Goal: Book appointment/travel/reservation

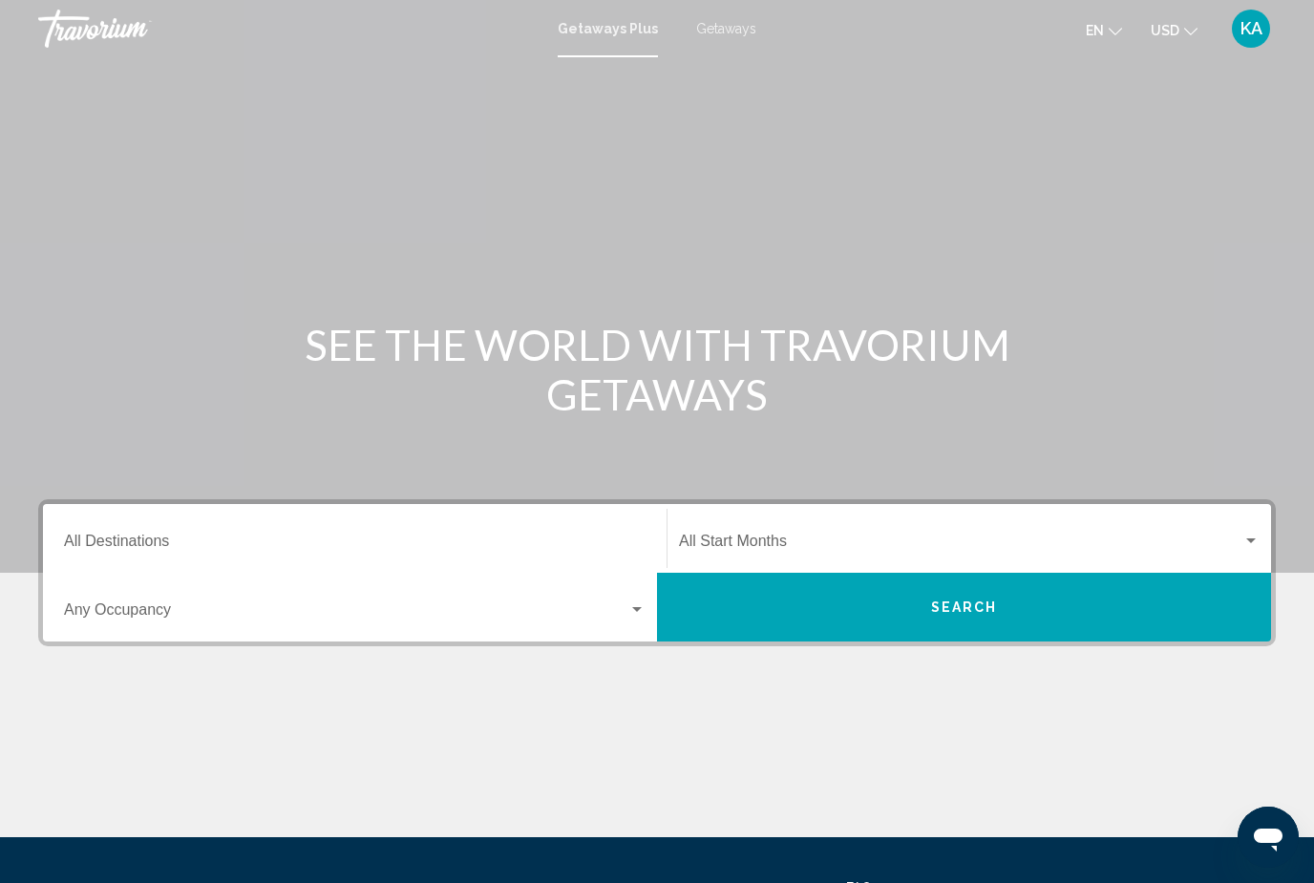
click at [724, 22] on span "Getaways" at bounding box center [726, 28] width 60 height 15
click at [152, 554] on input "Destination All Destinations" at bounding box center [355, 545] width 582 height 17
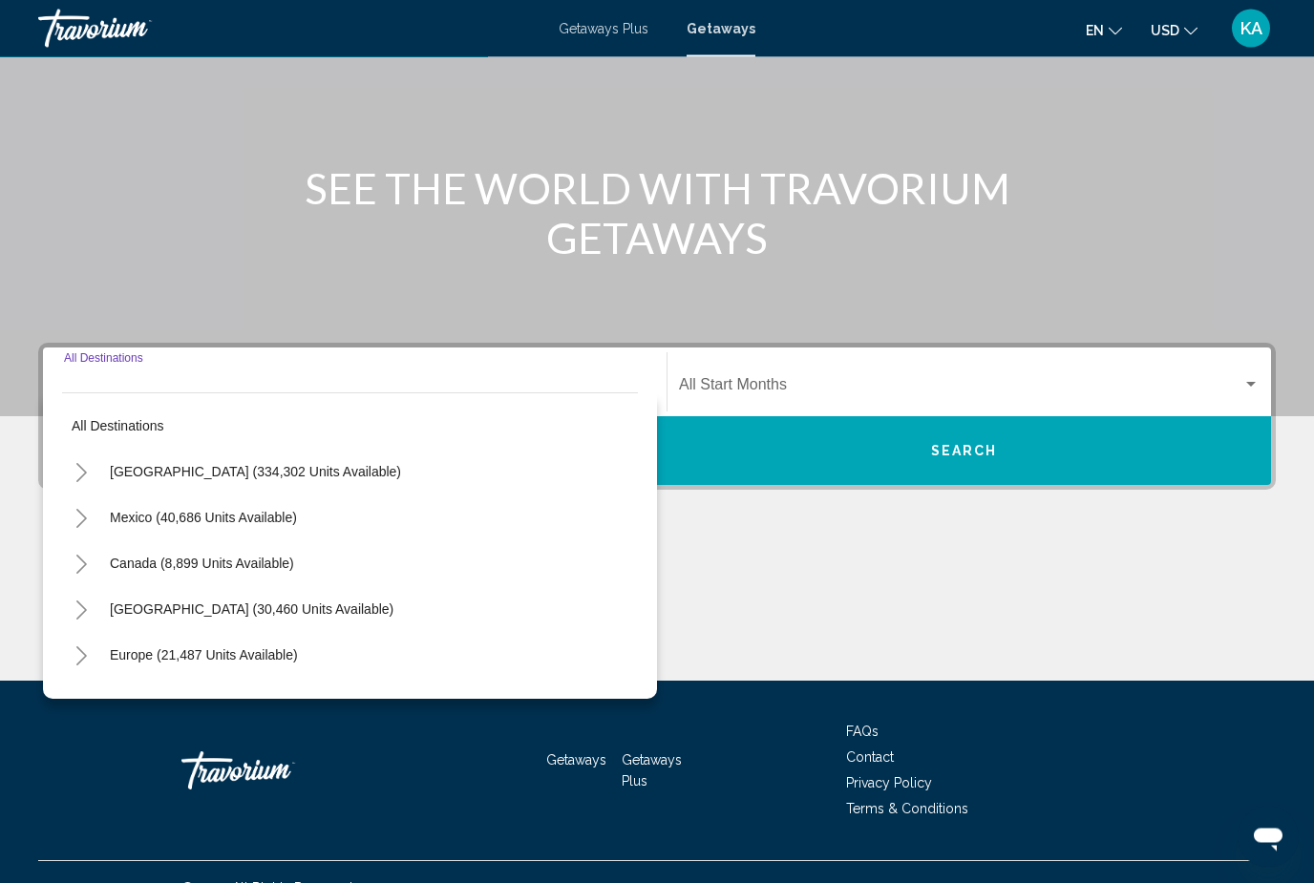
scroll to position [188, 0]
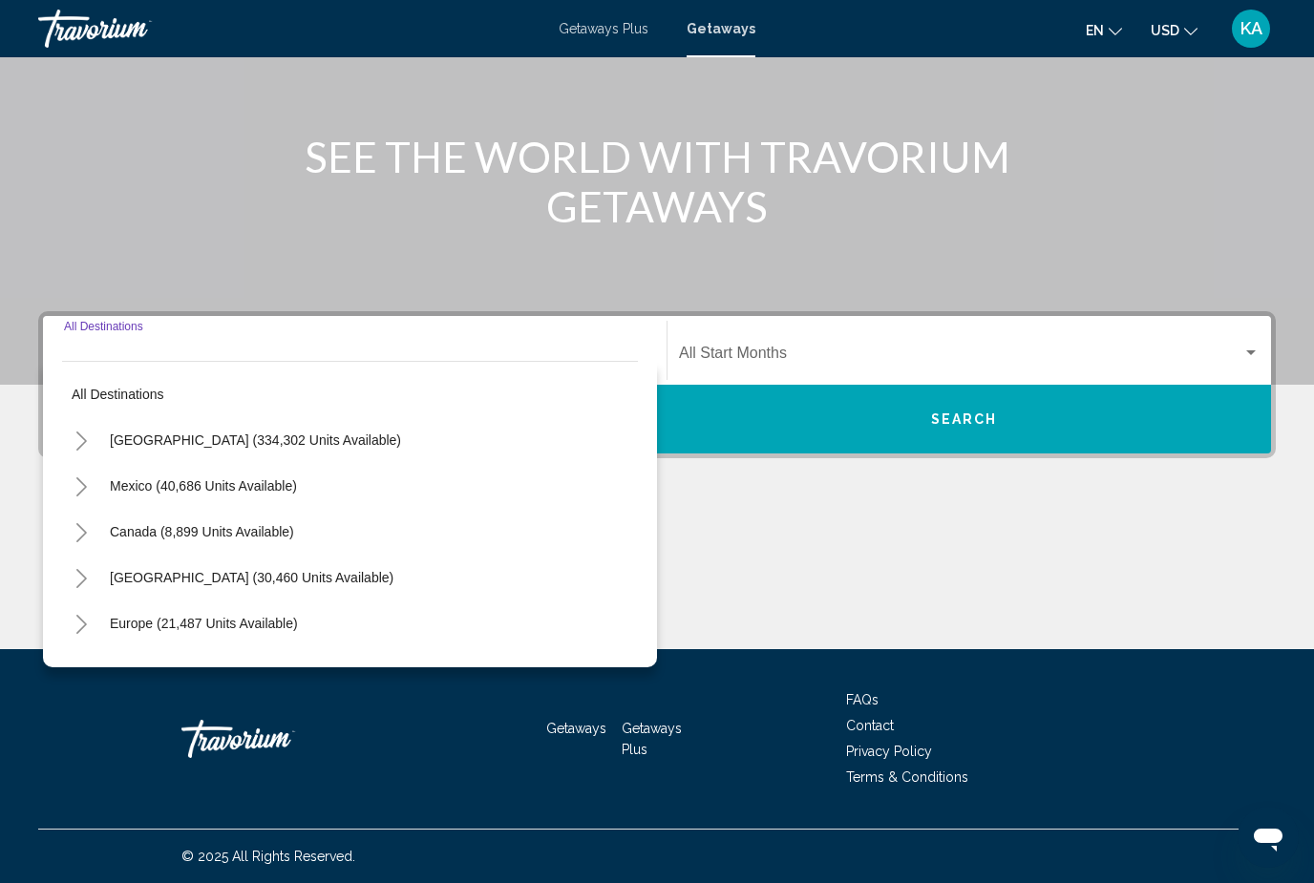
click at [84, 443] on icon "Toggle United States (334,302 units available)" at bounding box center [81, 441] width 11 height 19
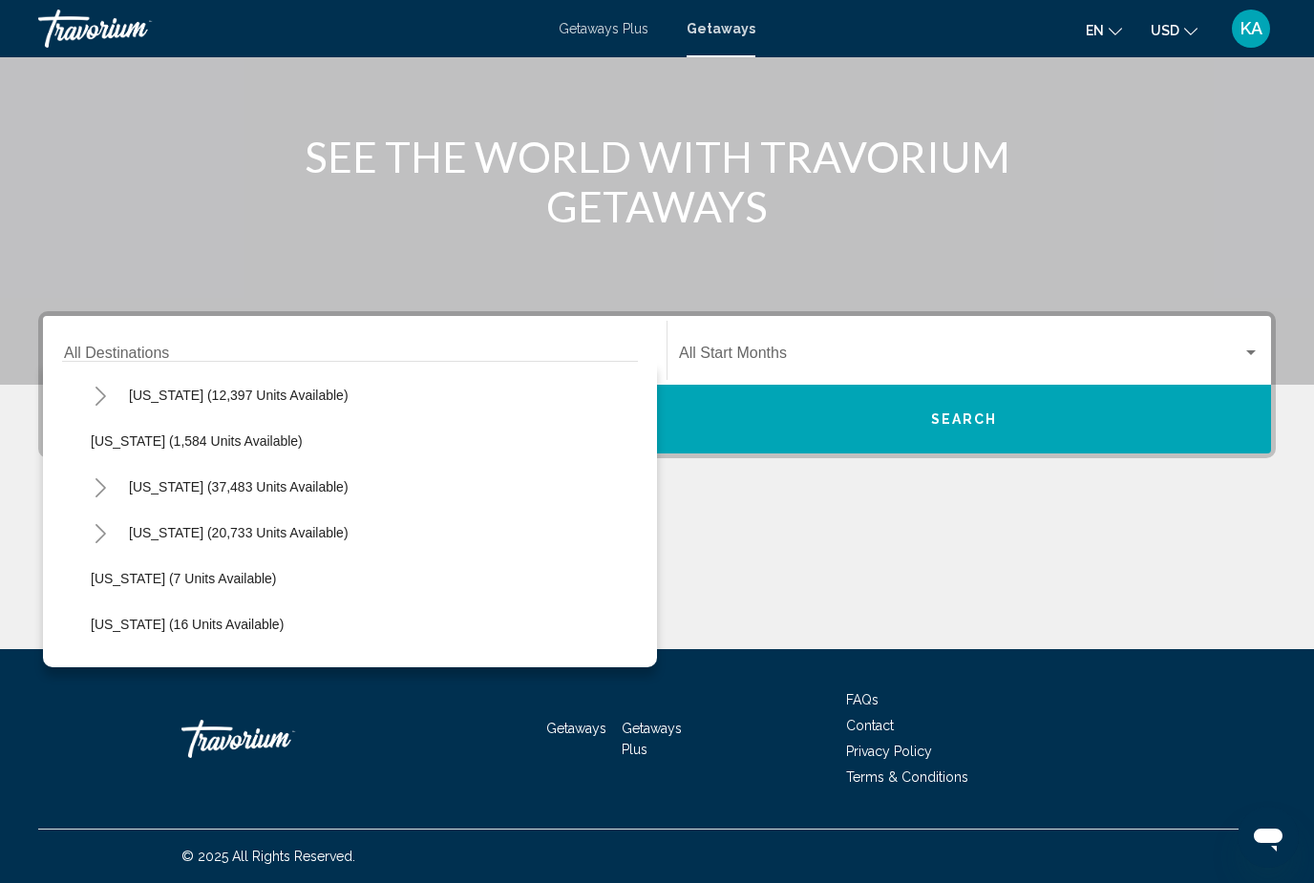
scroll to position [153, 0]
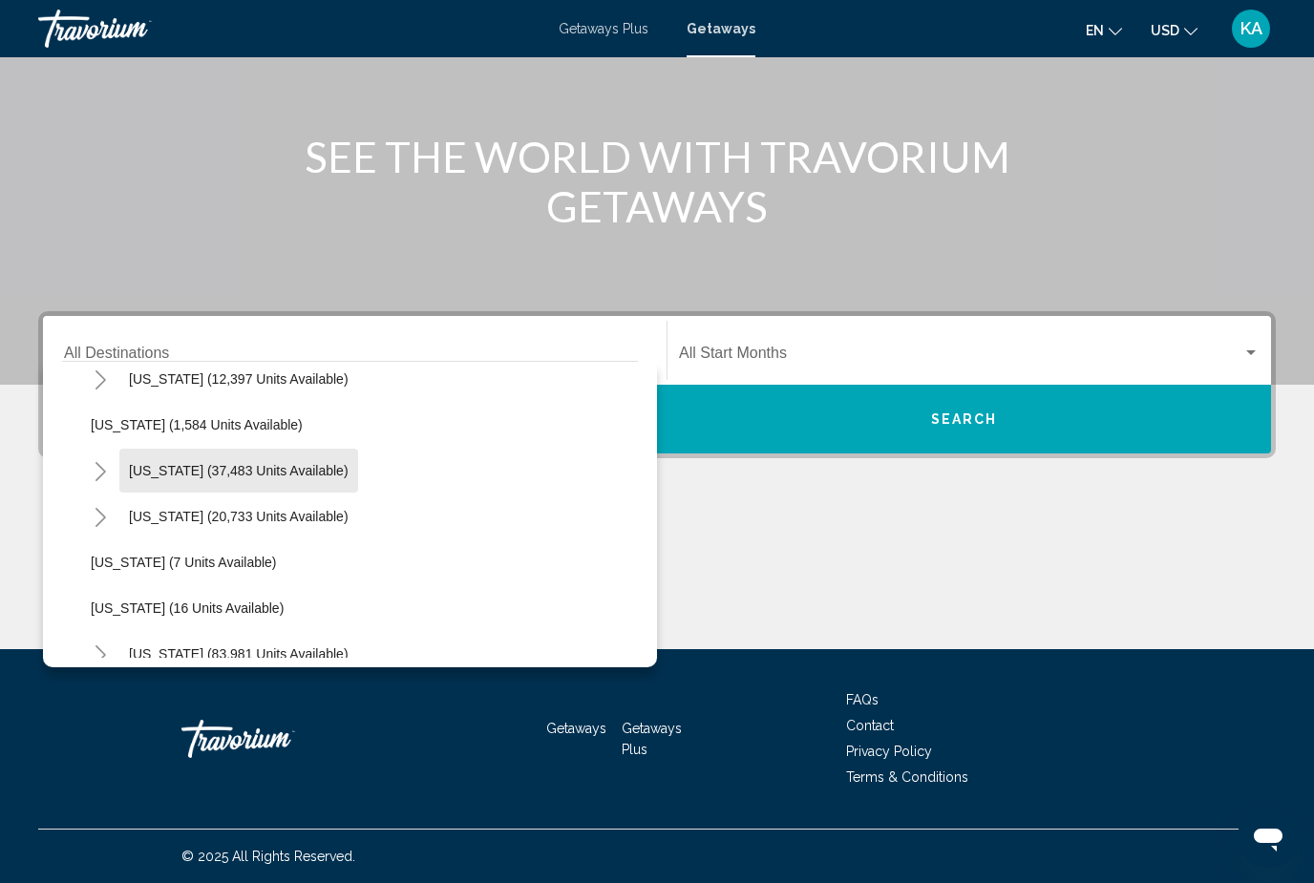
click at [258, 475] on span "California (37,483 units available)" at bounding box center [239, 470] width 220 height 15
type input "**********"
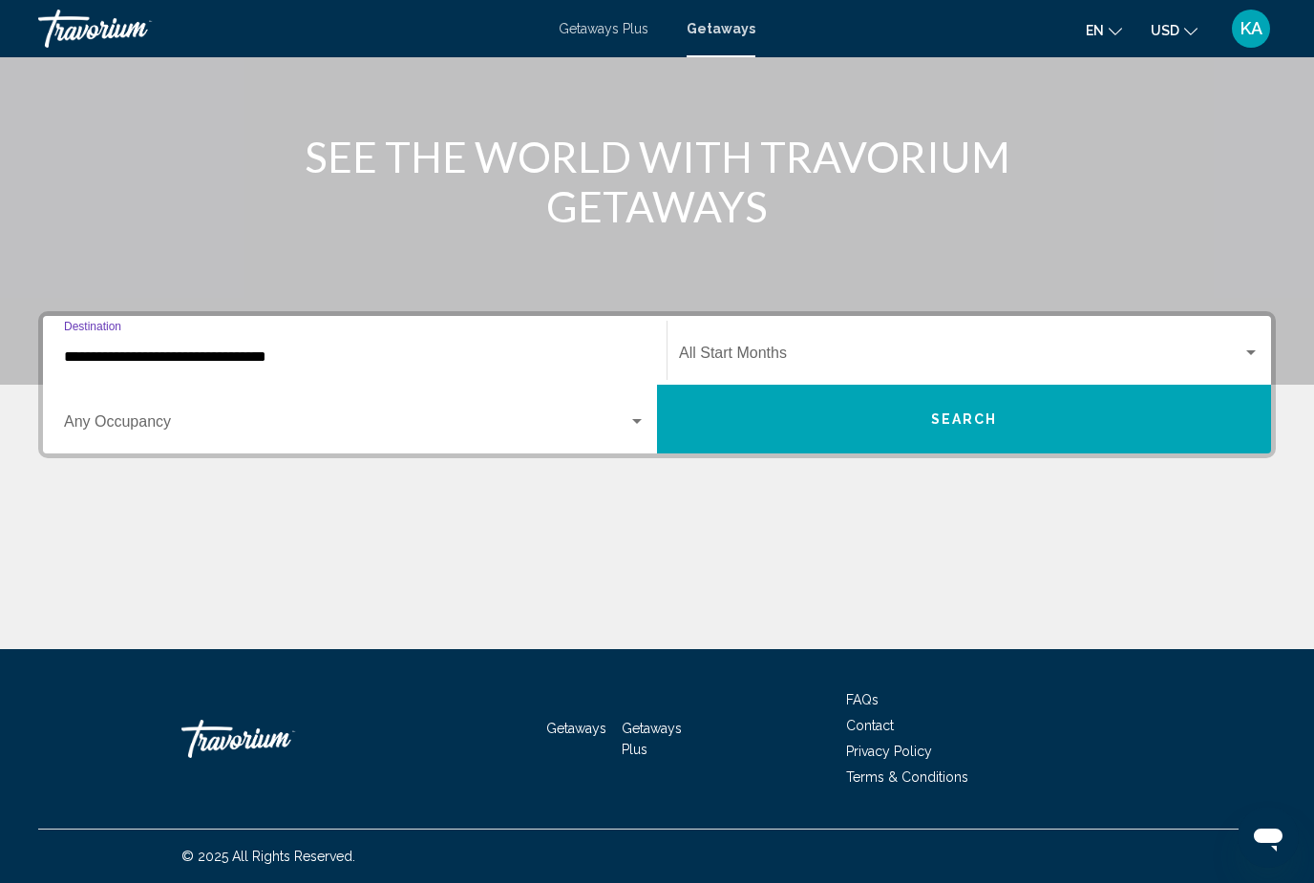
click at [813, 365] on span "Search widget" at bounding box center [960, 357] width 563 height 17
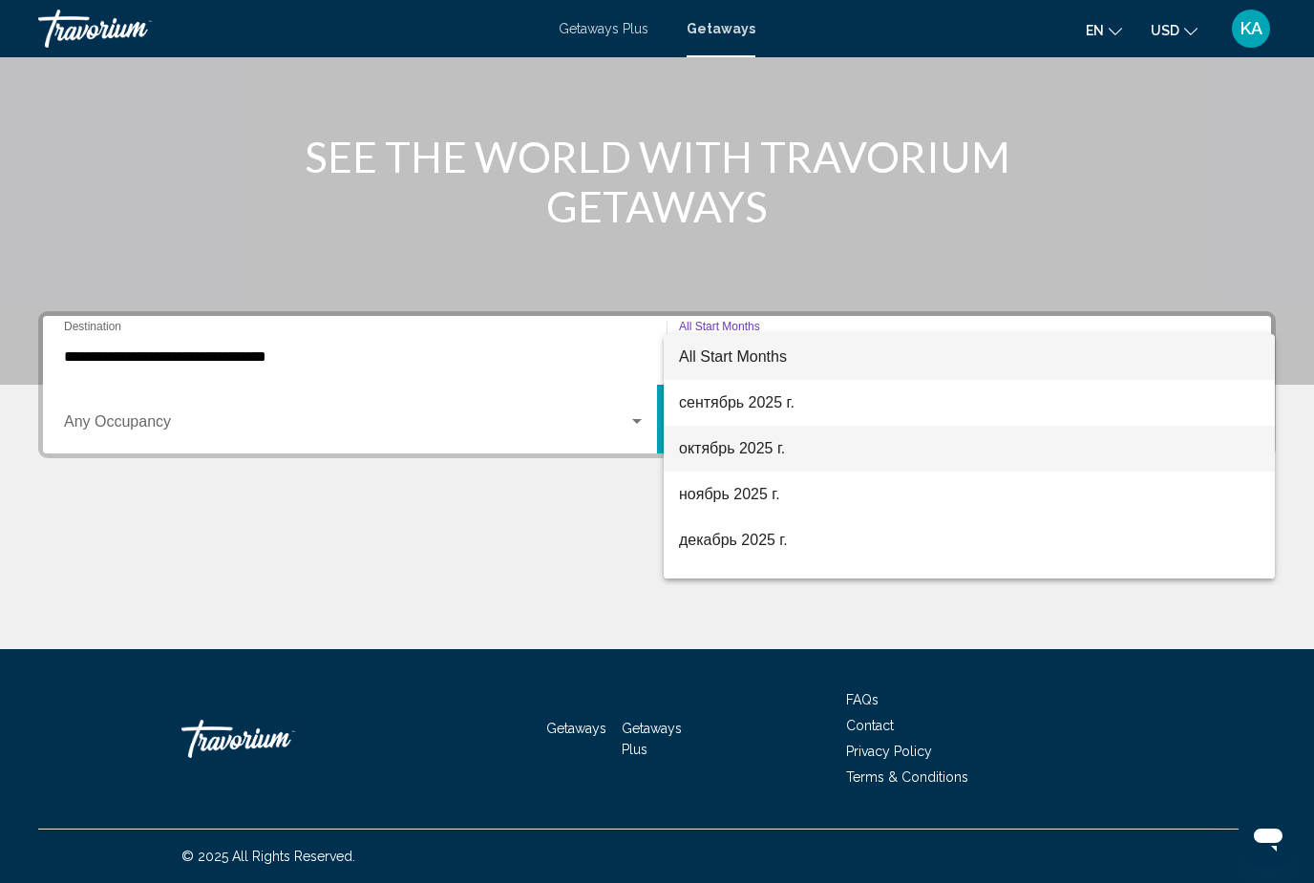
click at [764, 458] on span "октябрь 2025 г." at bounding box center [969, 449] width 581 height 46
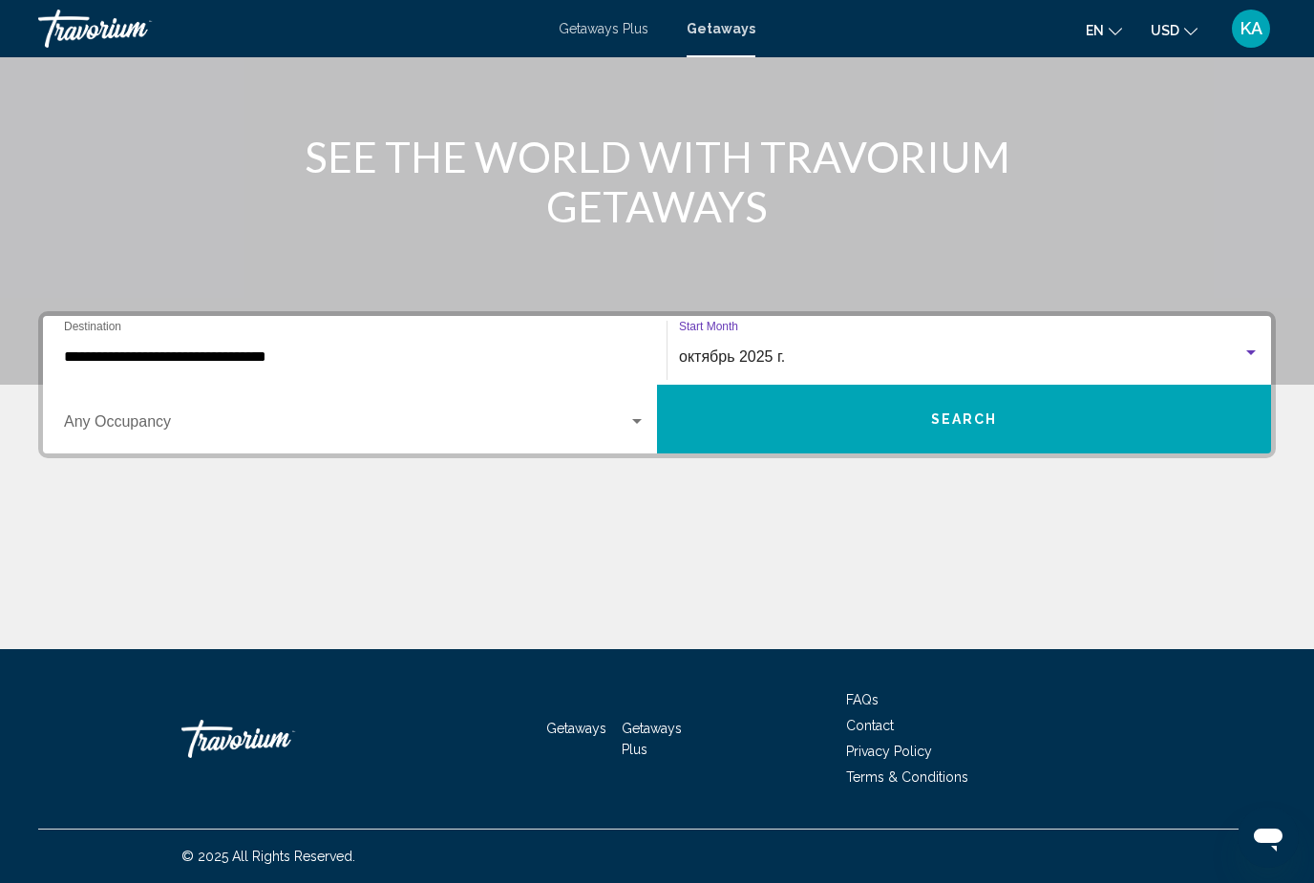
click at [894, 407] on button "Search" at bounding box center [964, 419] width 614 height 69
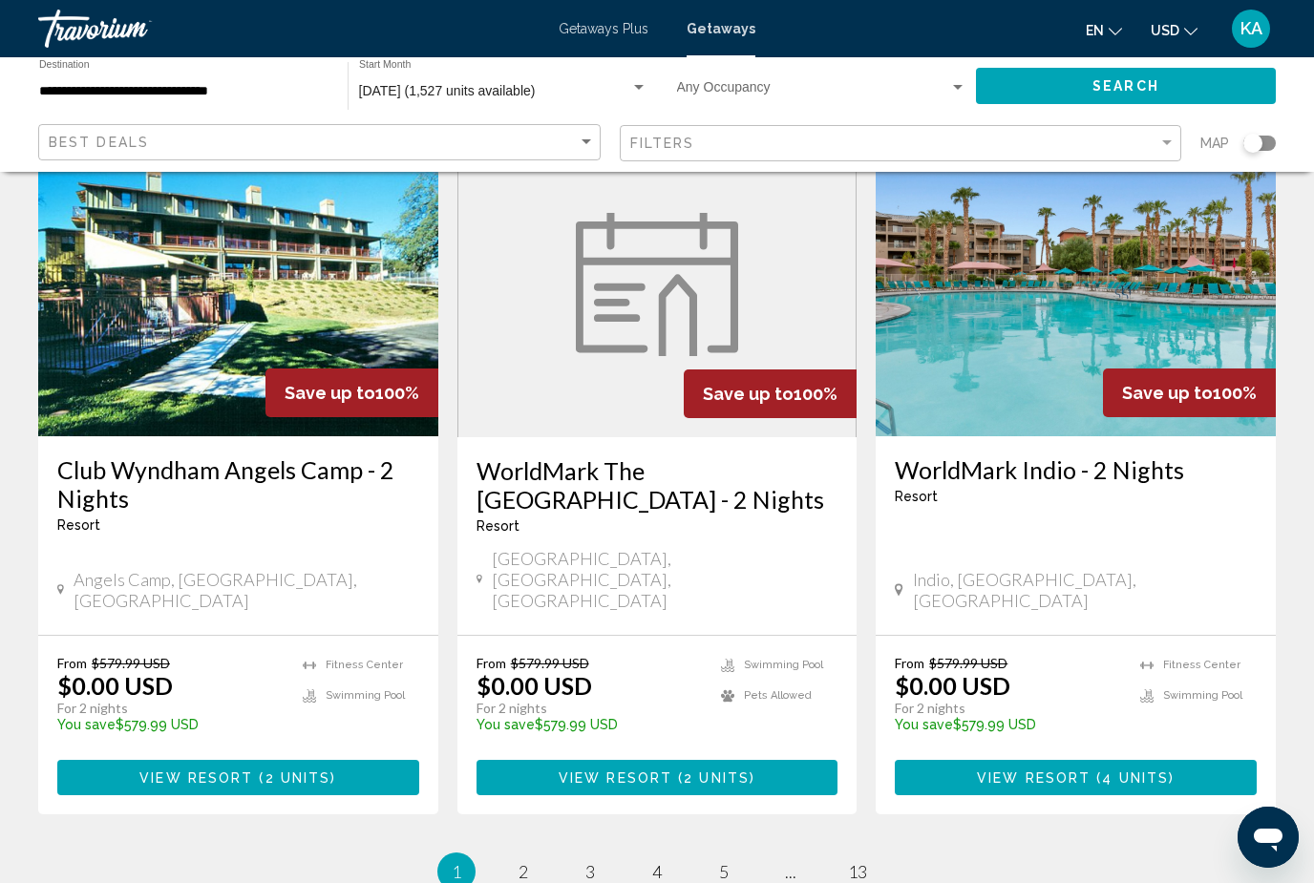
scroll to position [2325, 0]
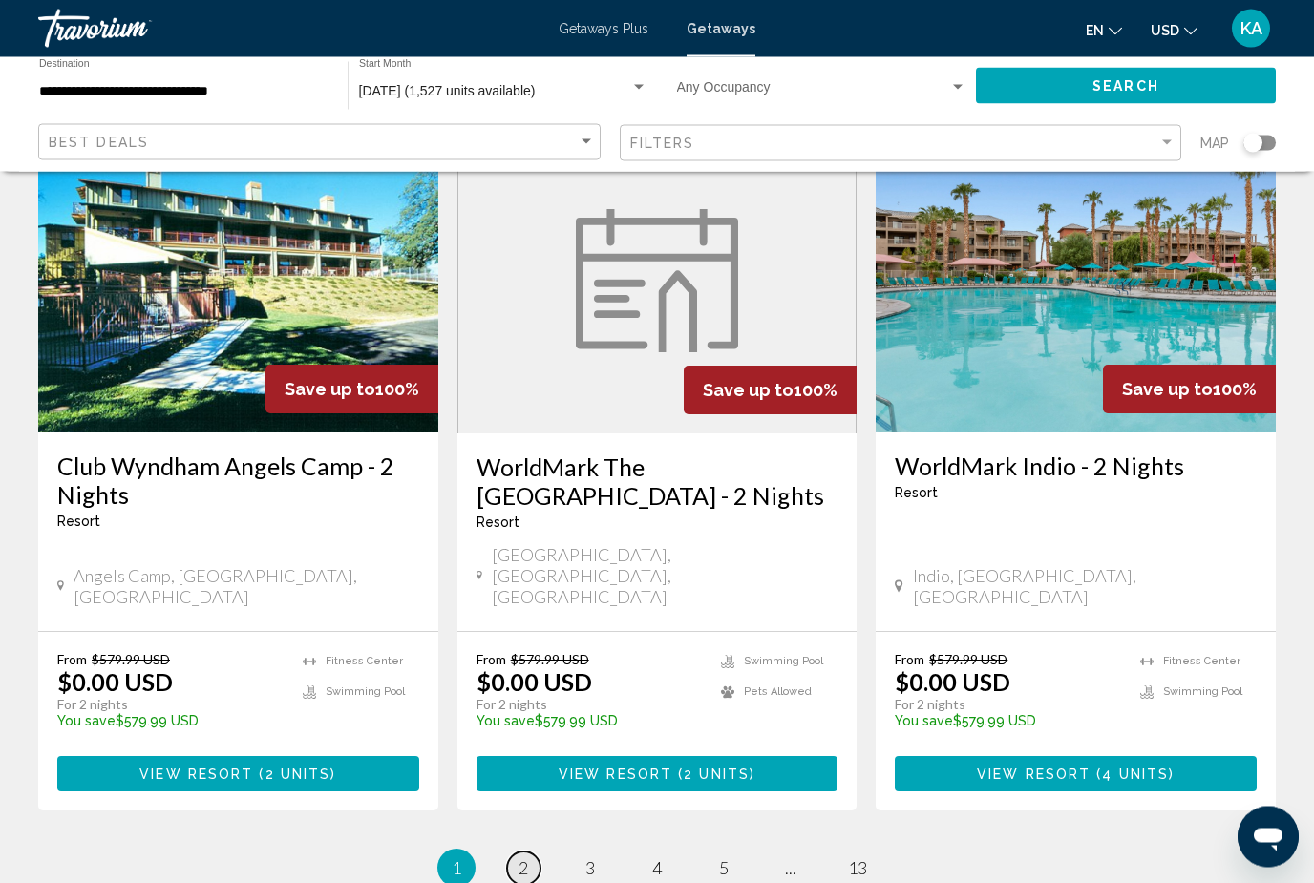
click at [531, 853] on link "page 2" at bounding box center [523, 869] width 33 height 33
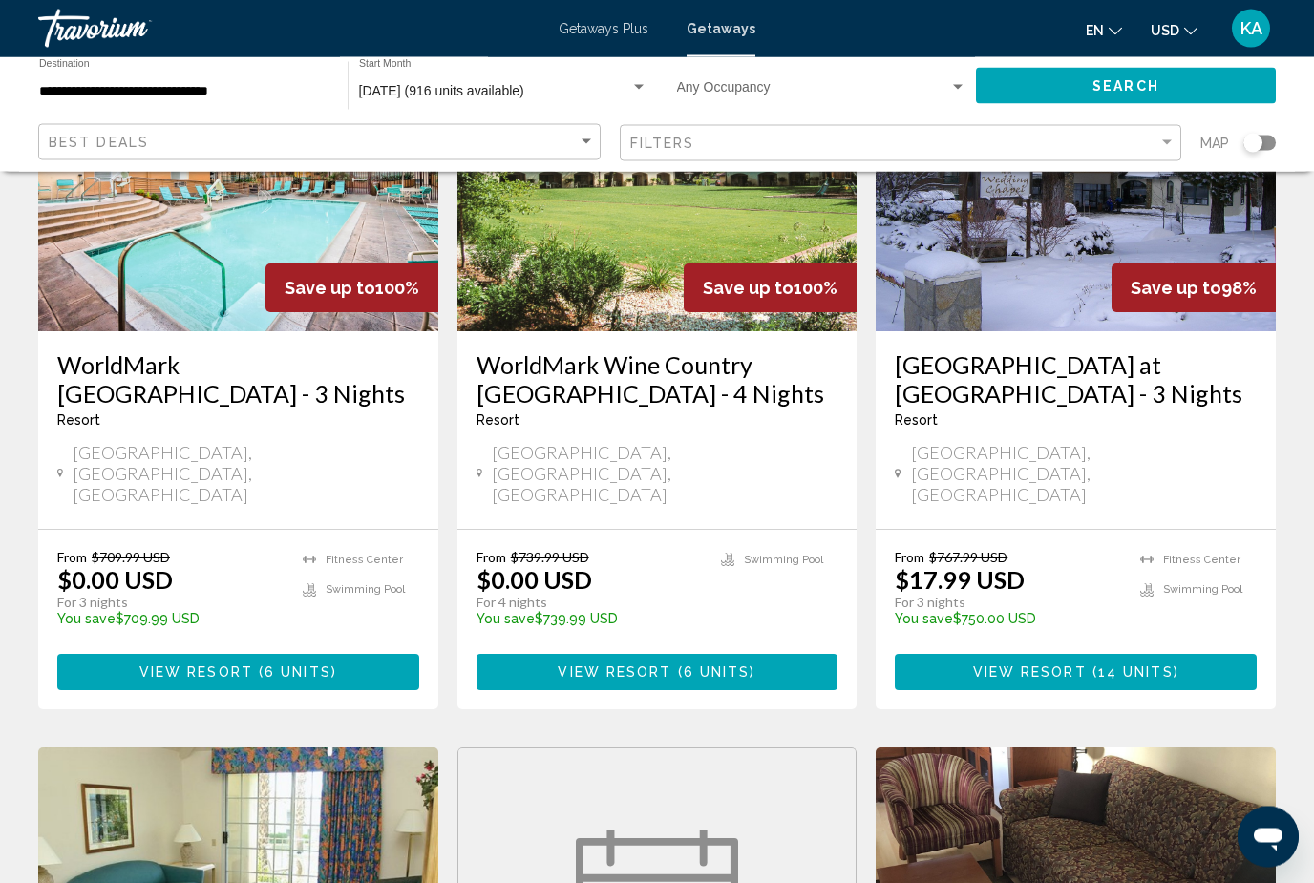
scroll to position [948, 0]
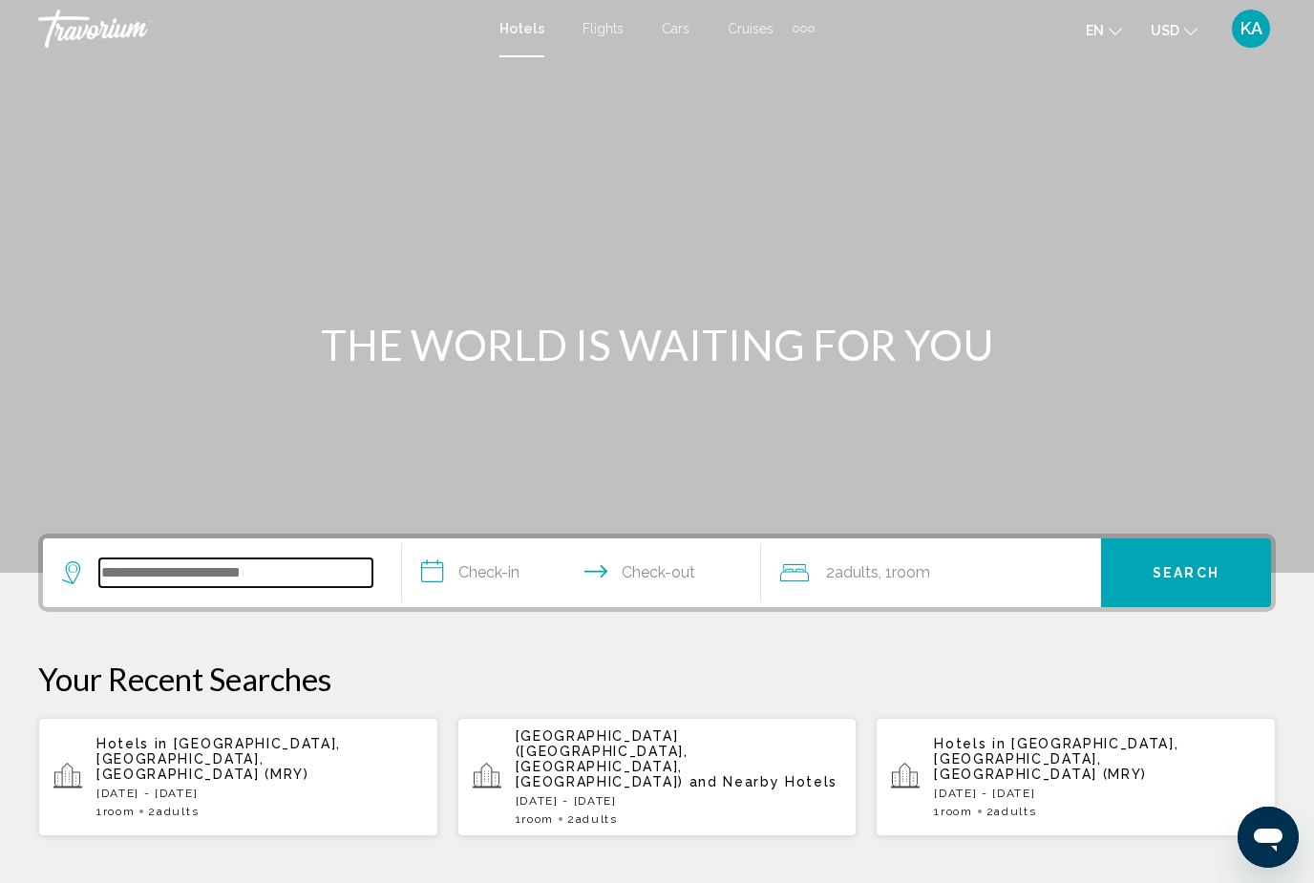
click at [282, 565] on input "Search widget" at bounding box center [235, 573] width 273 height 29
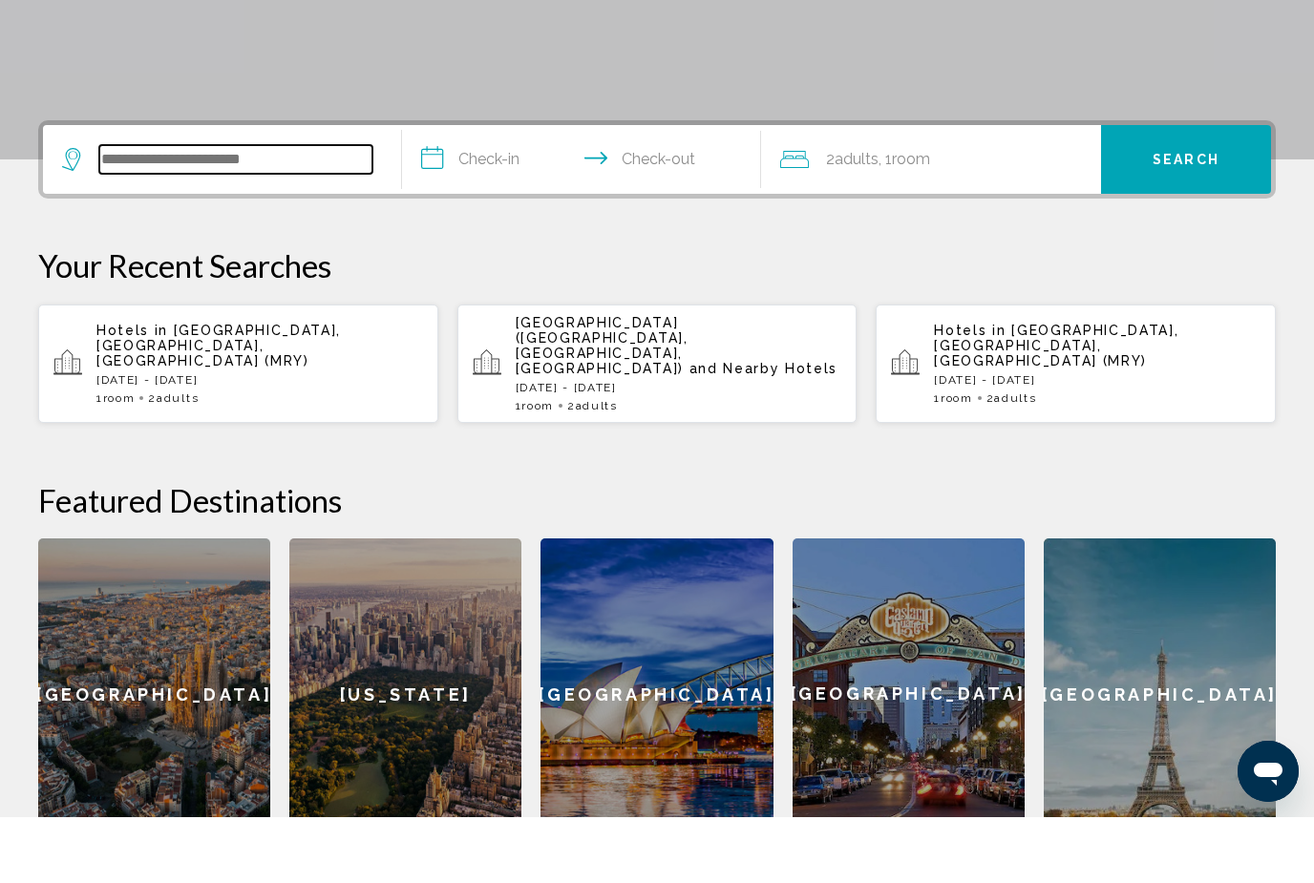
scroll to position [406, 0]
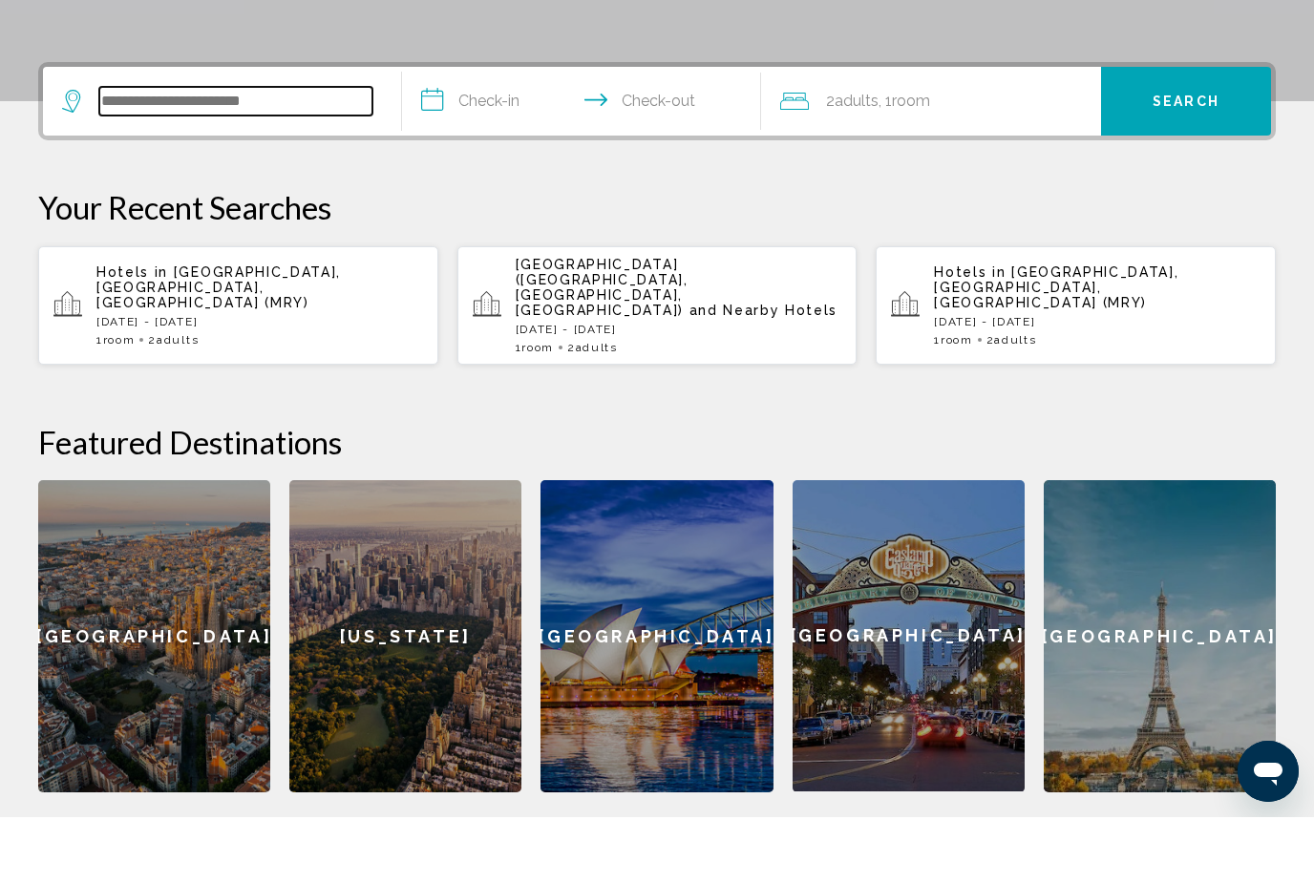
click at [155, 153] on input "Search widget" at bounding box center [235, 167] width 273 height 29
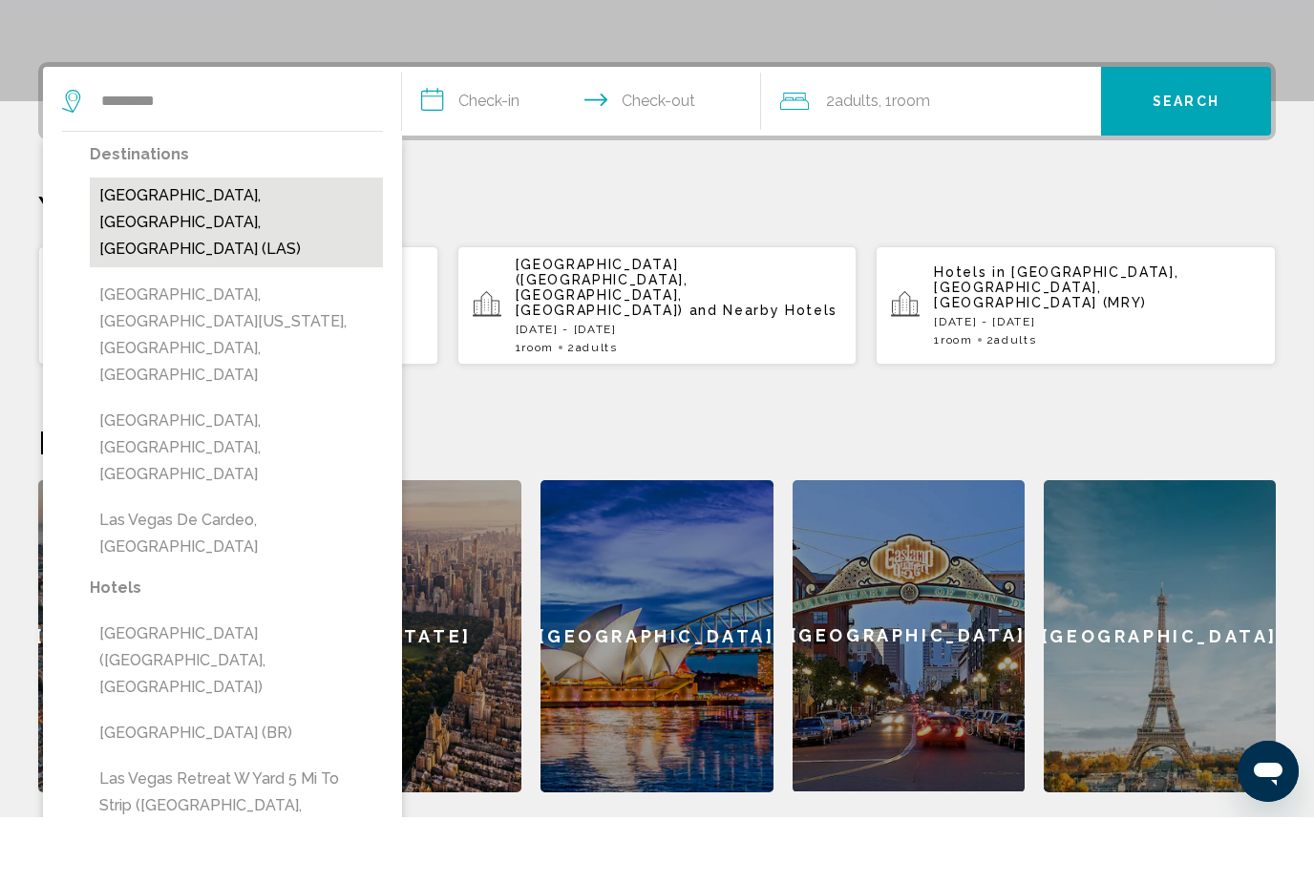
click at [222, 244] on button "[GEOGRAPHIC_DATA], [GEOGRAPHIC_DATA], [GEOGRAPHIC_DATA] (LAS)" at bounding box center [236, 289] width 293 height 90
type input "**********"
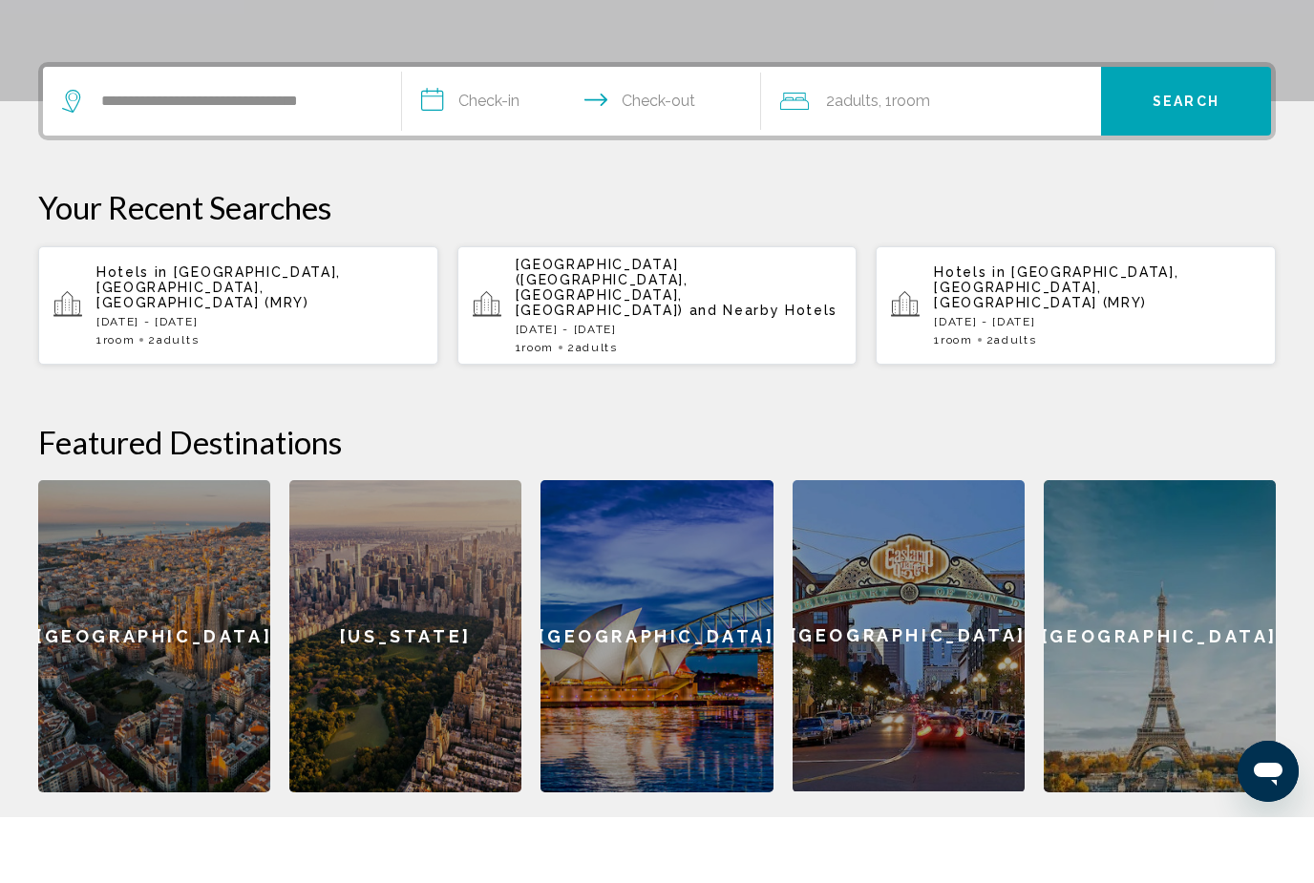
click at [505, 133] on input "**********" at bounding box center [585, 170] width 367 height 74
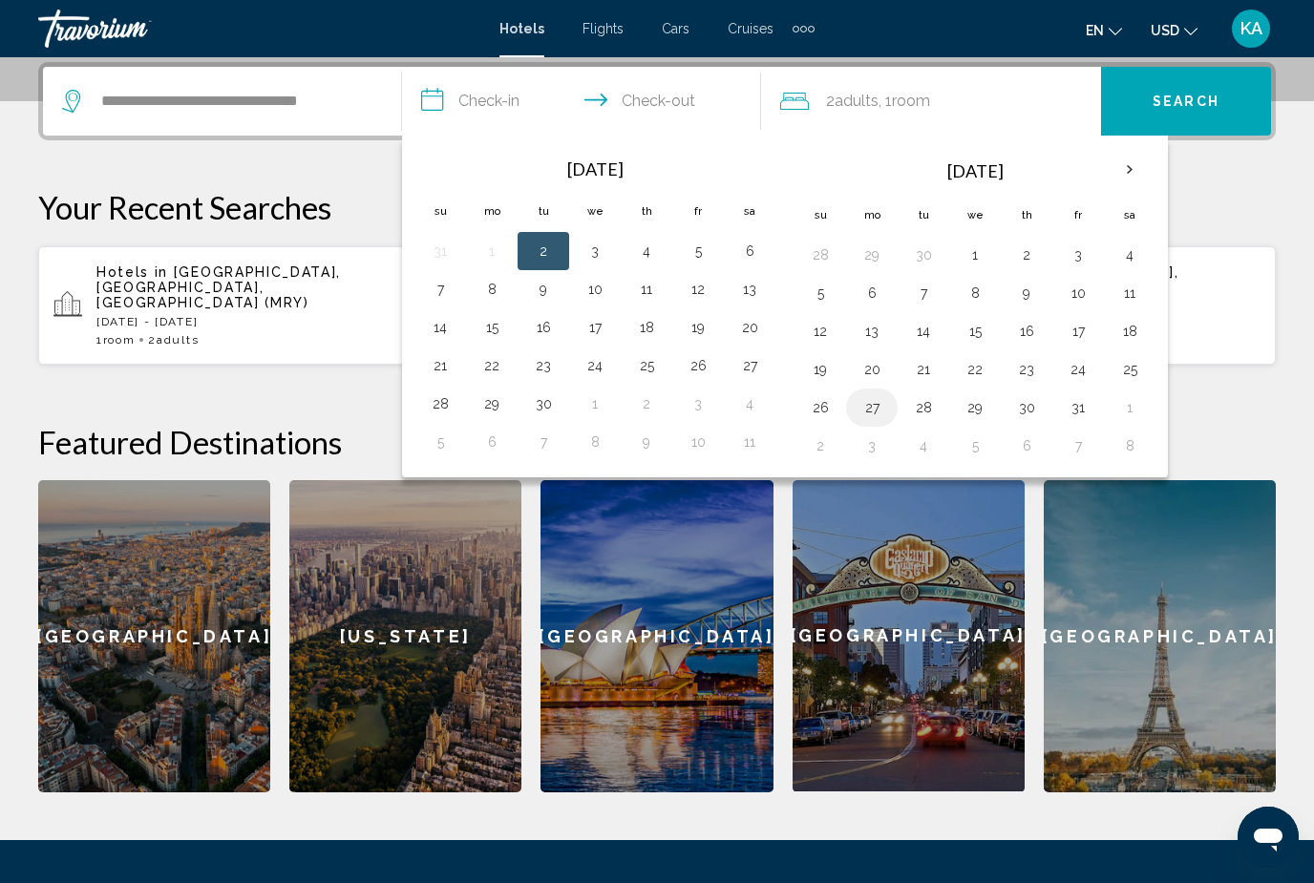
click at [876, 413] on button "27" at bounding box center [872, 407] width 31 height 27
click at [1030, 406] on button "30" at bounding box center [1026, 407] width 31 height 27
type input "**********"
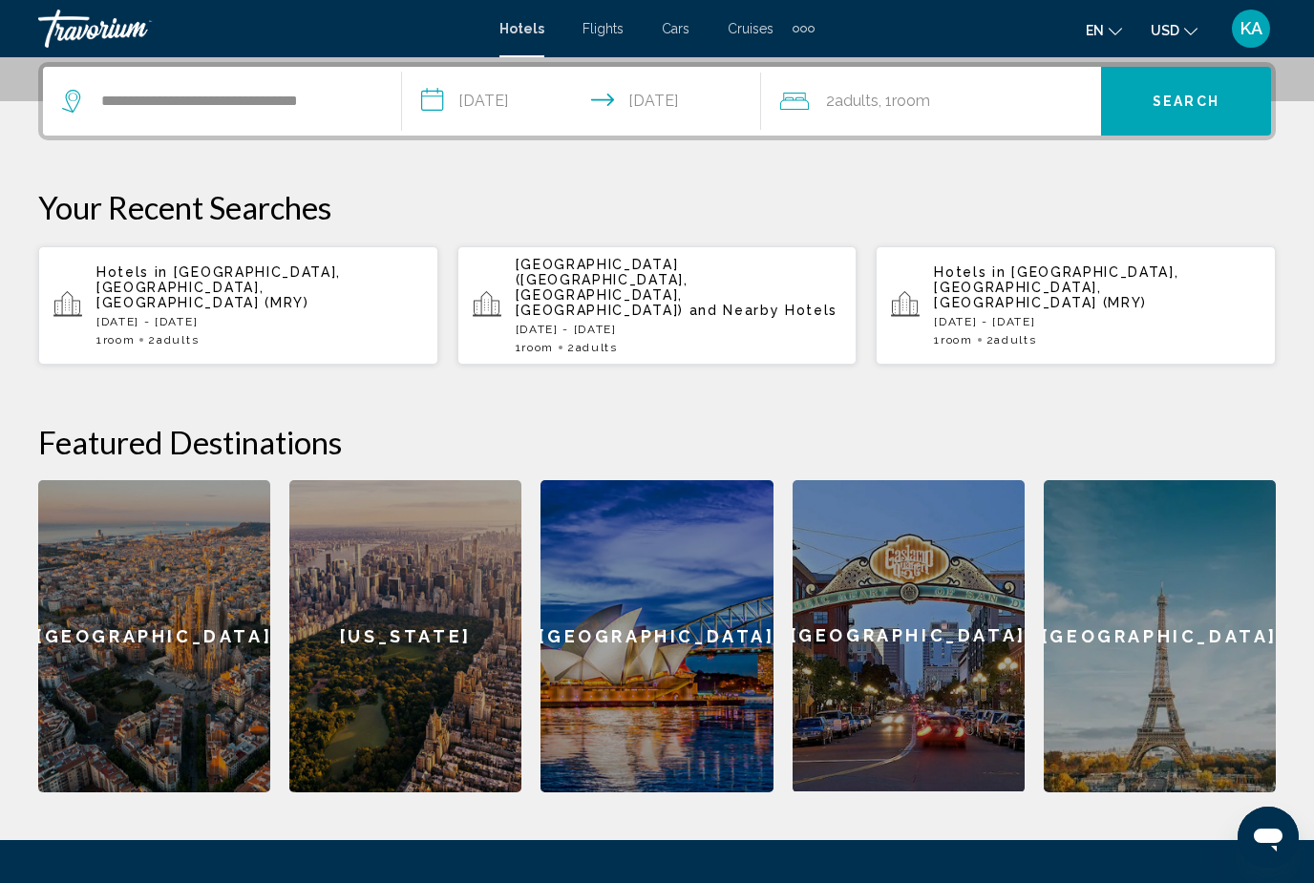
click at [1173, 99] on span "Search" at bounding box center [1186, 102] width 67 height 15
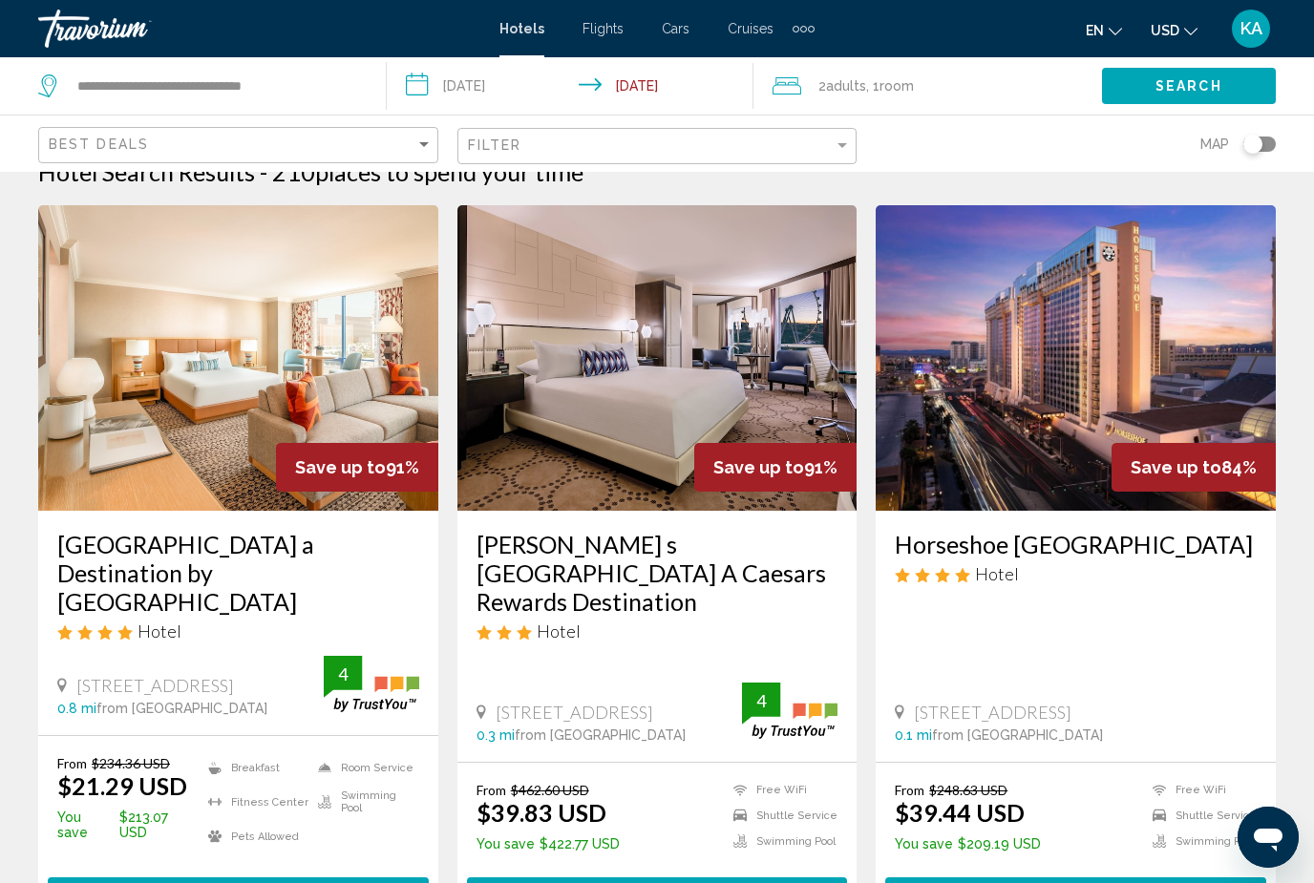
scroll to position [43, 0]
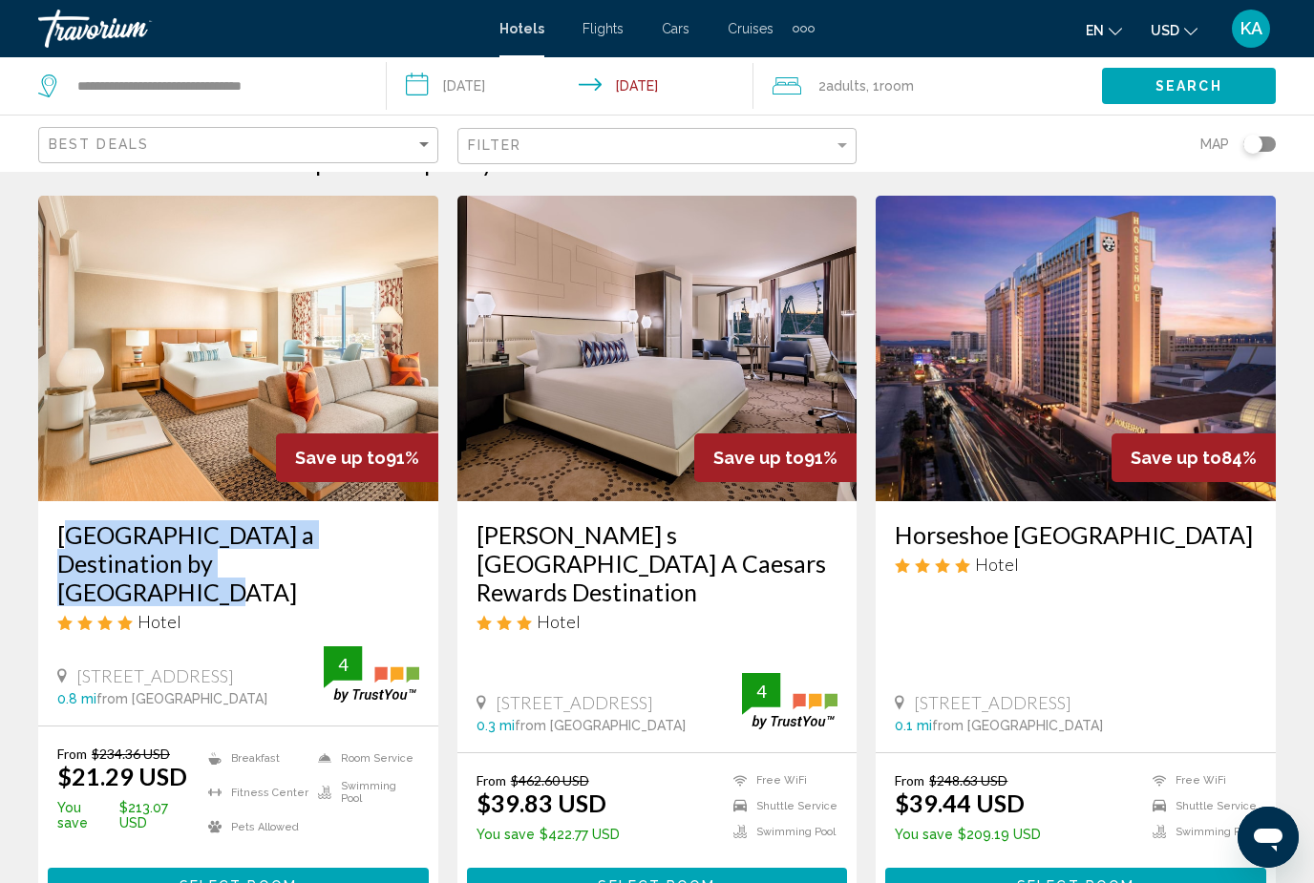
drag, startPoint x: 46, startPoint y: 528, endPoint x: 218, endPoint y: 563, distance: 175.3
click at [218, 563] on div "[GEOGRAPHIC_DATA] a Destination by [GEOGRAPHIC_DATA] Hotel [STREET_ADDRESS] 0.8…" at bounding box center [238, 613] width 400 height 224
copy h3 "[GEOGRAPHIC_DATA] a Destination by [GEOGRAPHIC_DATA]"
click at [804, 36] on div "Extra navigation items" at bounding box center [804, 28] width 22 height 29
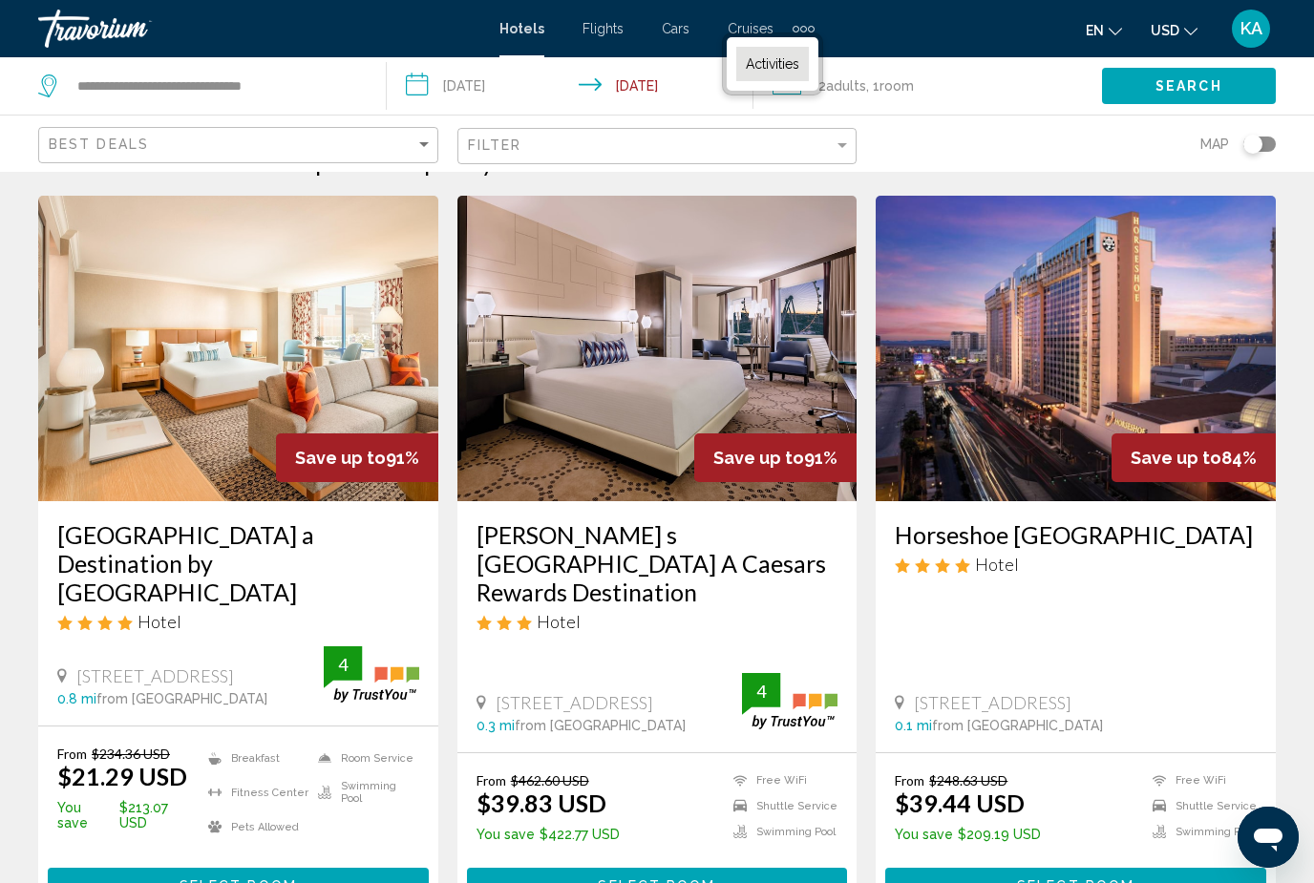
click at [800, 55] on link "Activities" at bounding box center [772, 64] width 73 height 34
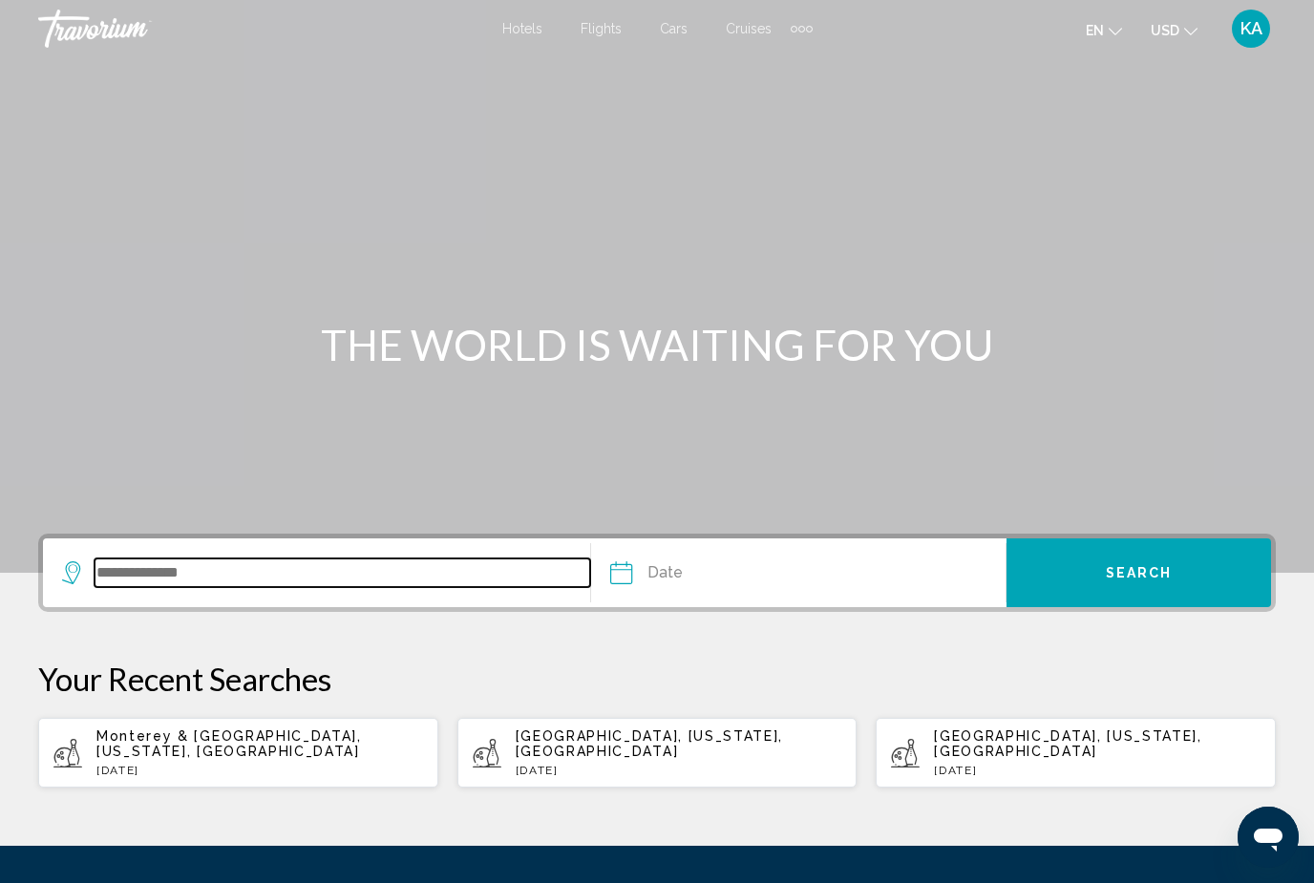
click at [202, 559] on input "Search widget" at bounding box center [343, 573] width 496 height 29
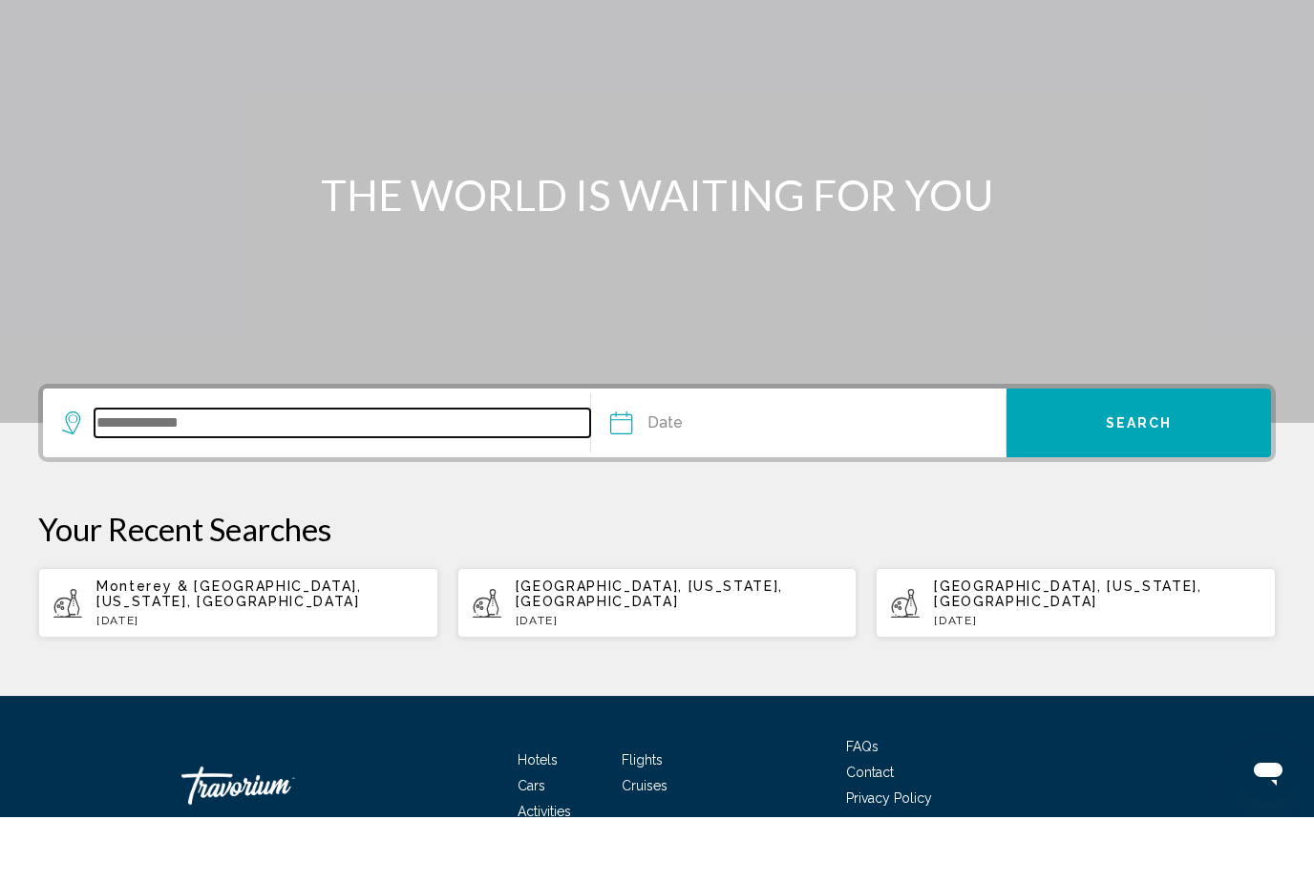
scroll to position [114, 0]
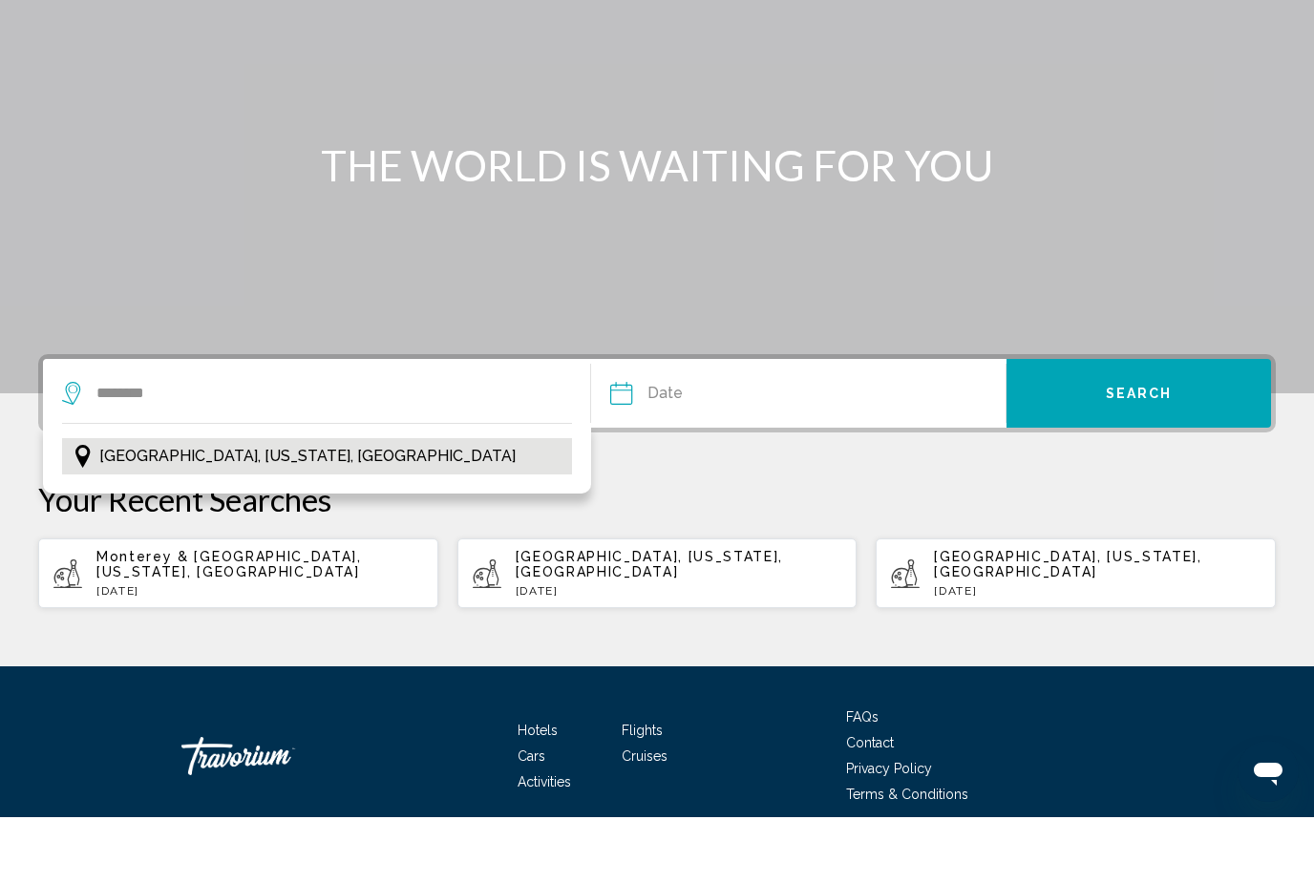
click at [201, 509] on span "[GEOGRAPHIC_DATA], [US_STATE], [GEOGRAPHIC_DATA]" at bounding box center [307, 522] width 416 height 27
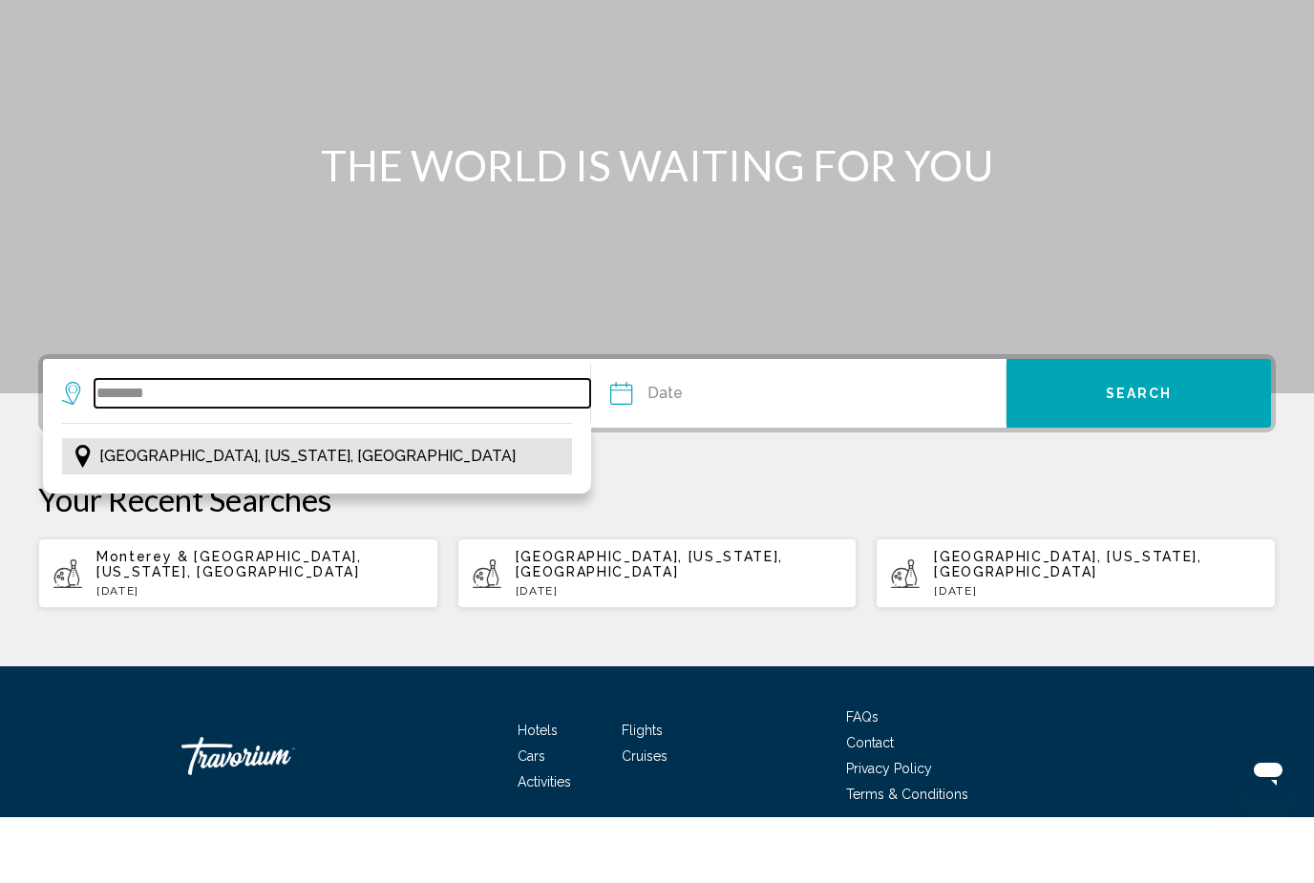
type input "**********"
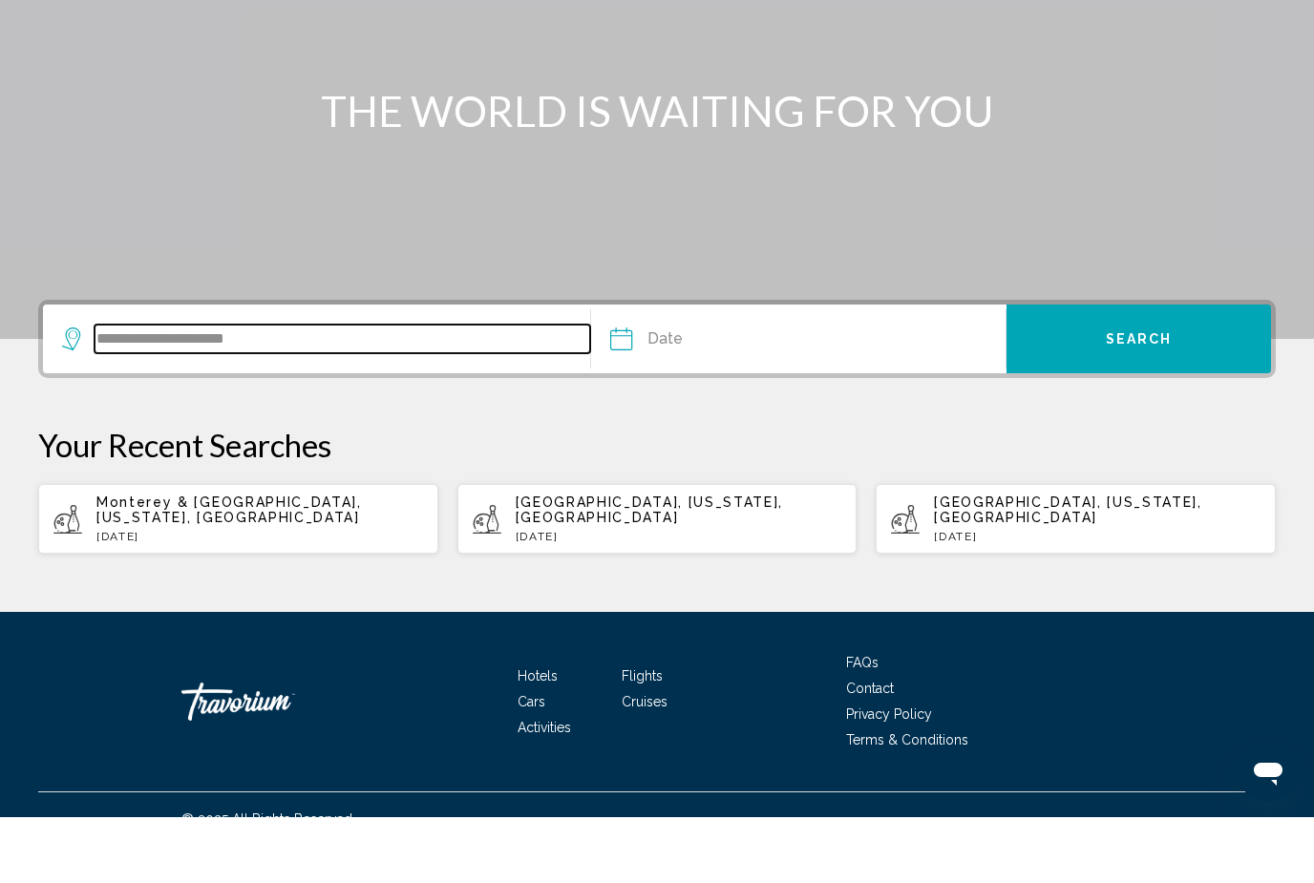
scroll to position [180, 0]
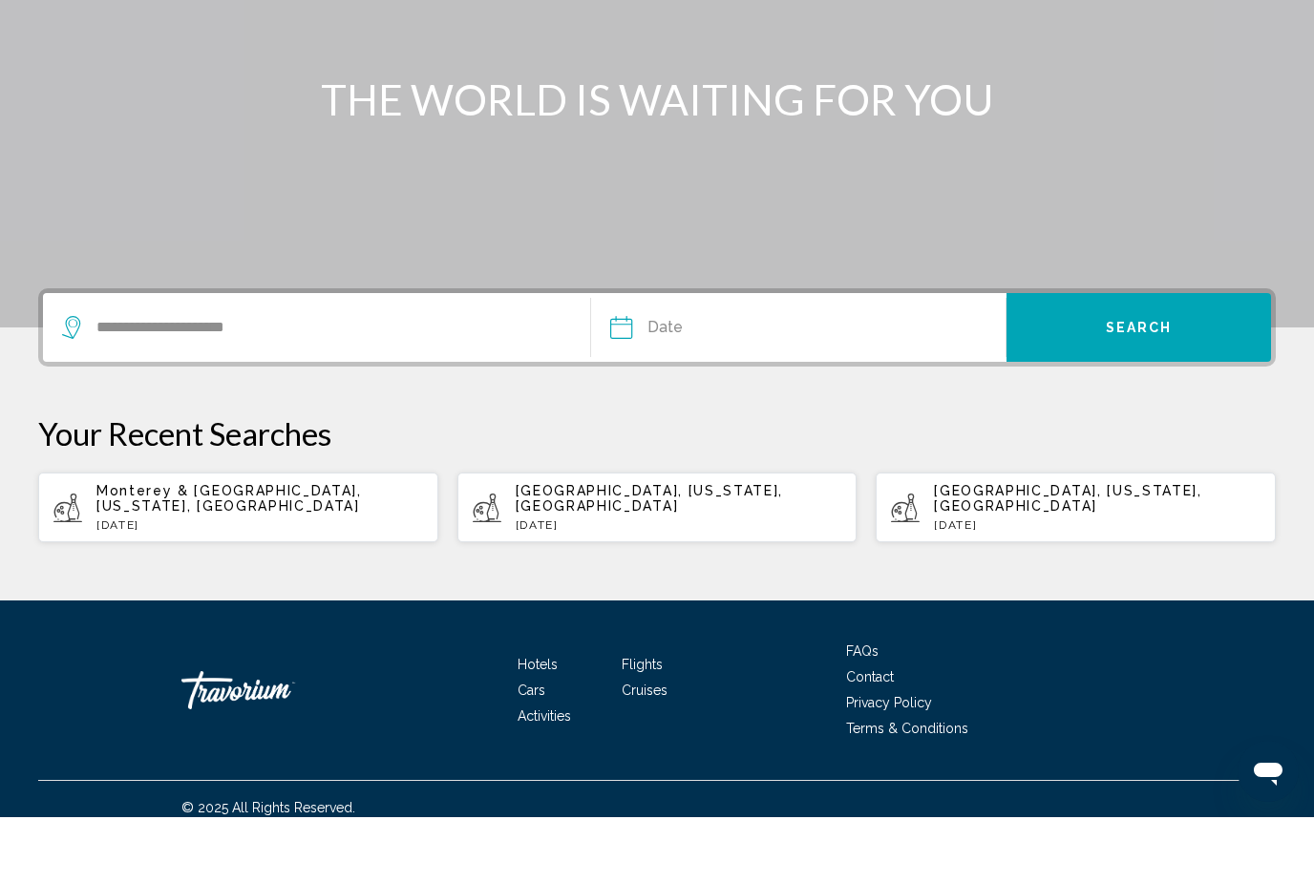
click at [717, 359] on input "Date" at bounding box center [708, 396] width 205 height 74
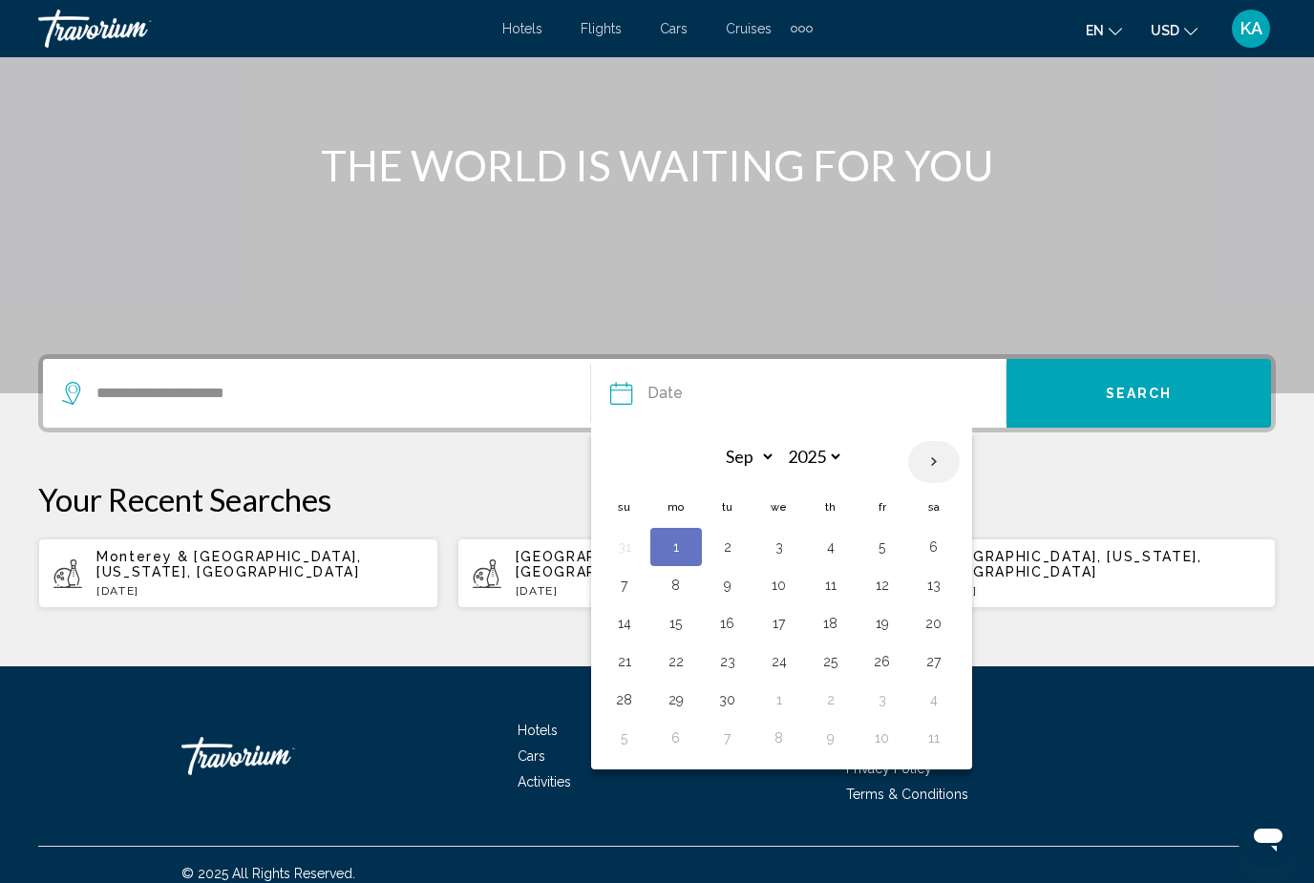
click at [940, 457] on th "Next month" at bounding box center [934, 462] width 52 height 42
select select "*"
click at [674, 700] on button "27" at bounding box center [676, 700] width 31 height 27
type input "**********"
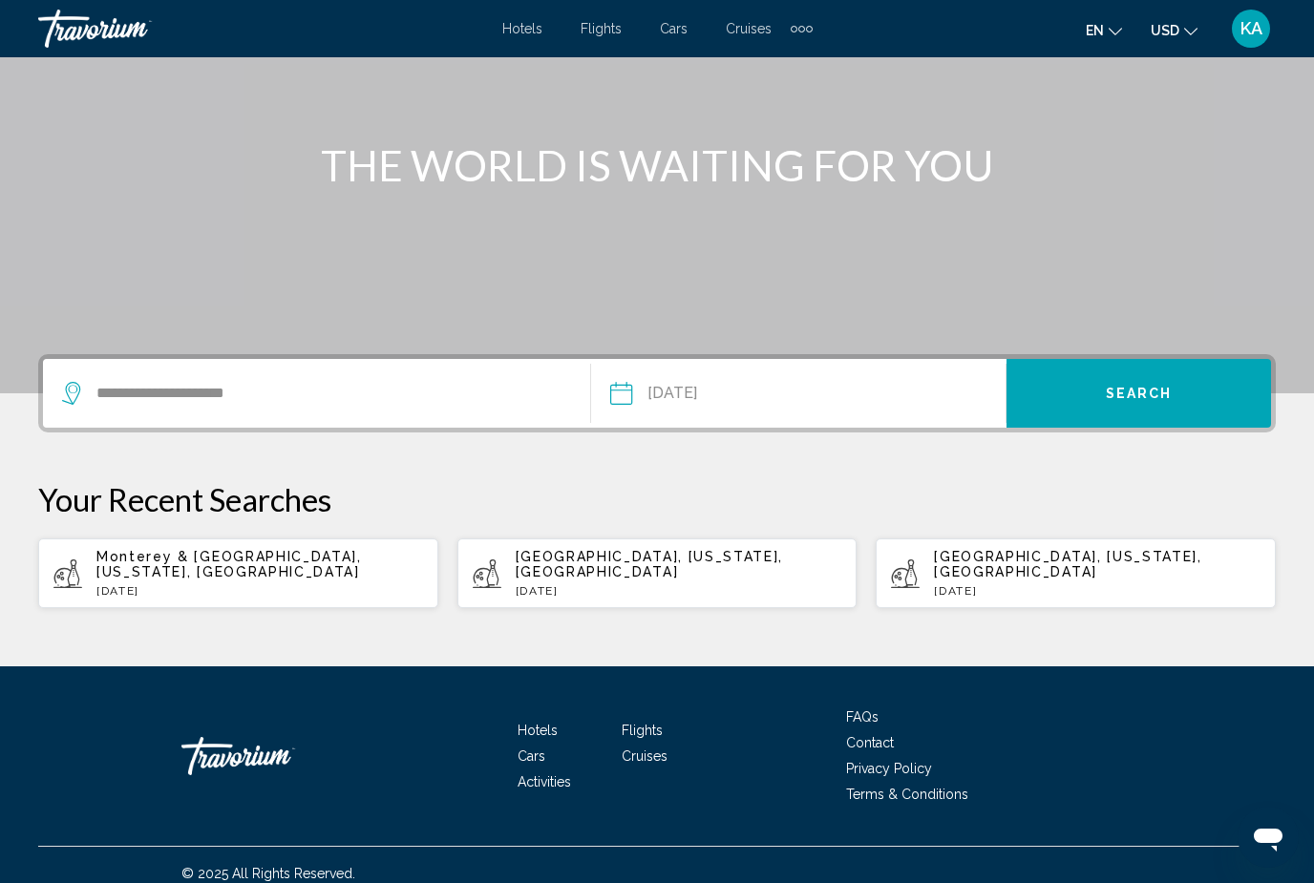
click at [1153, 409] on button "Search" at bounding box center [1139, 393] width 265 height 69
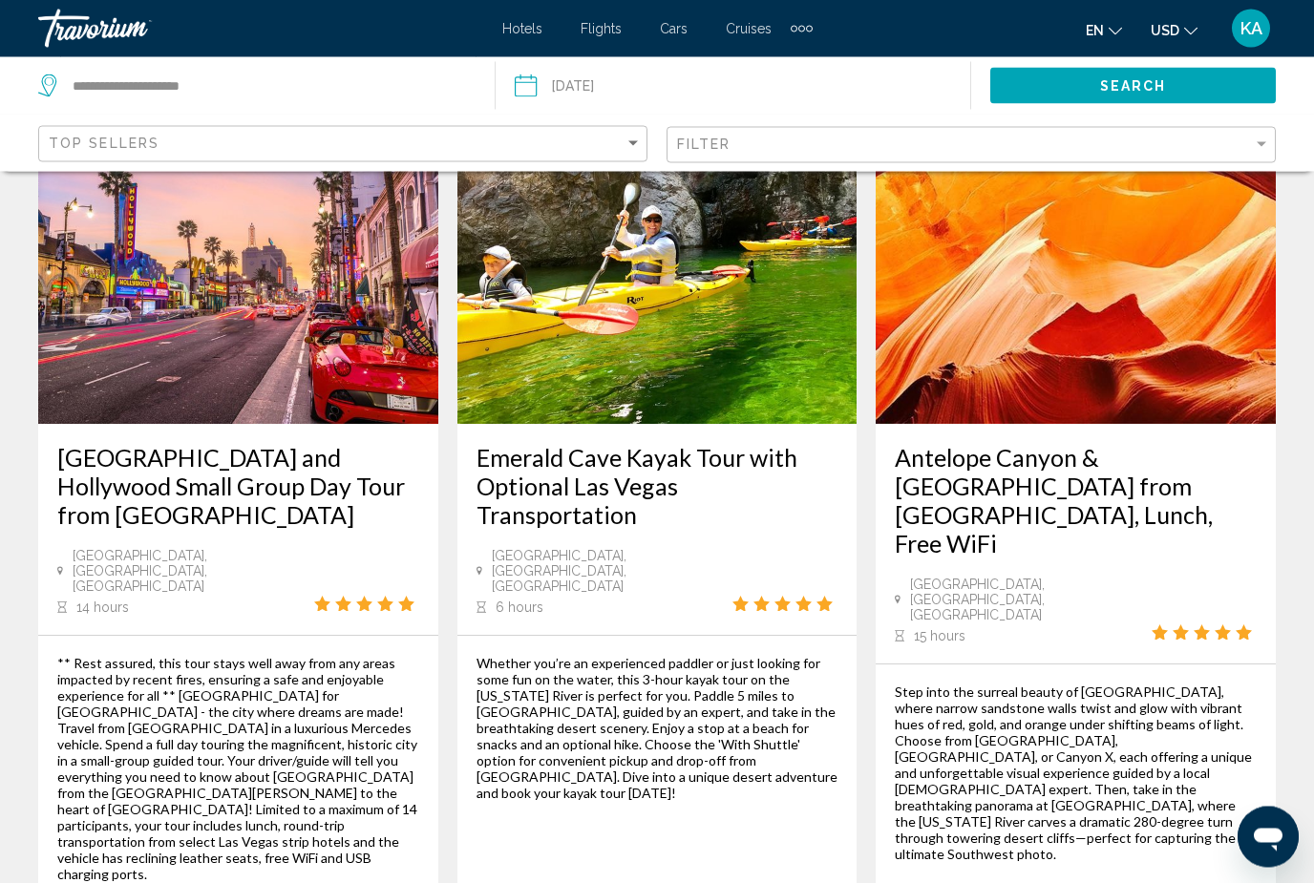
scroll to position [2831, 0]
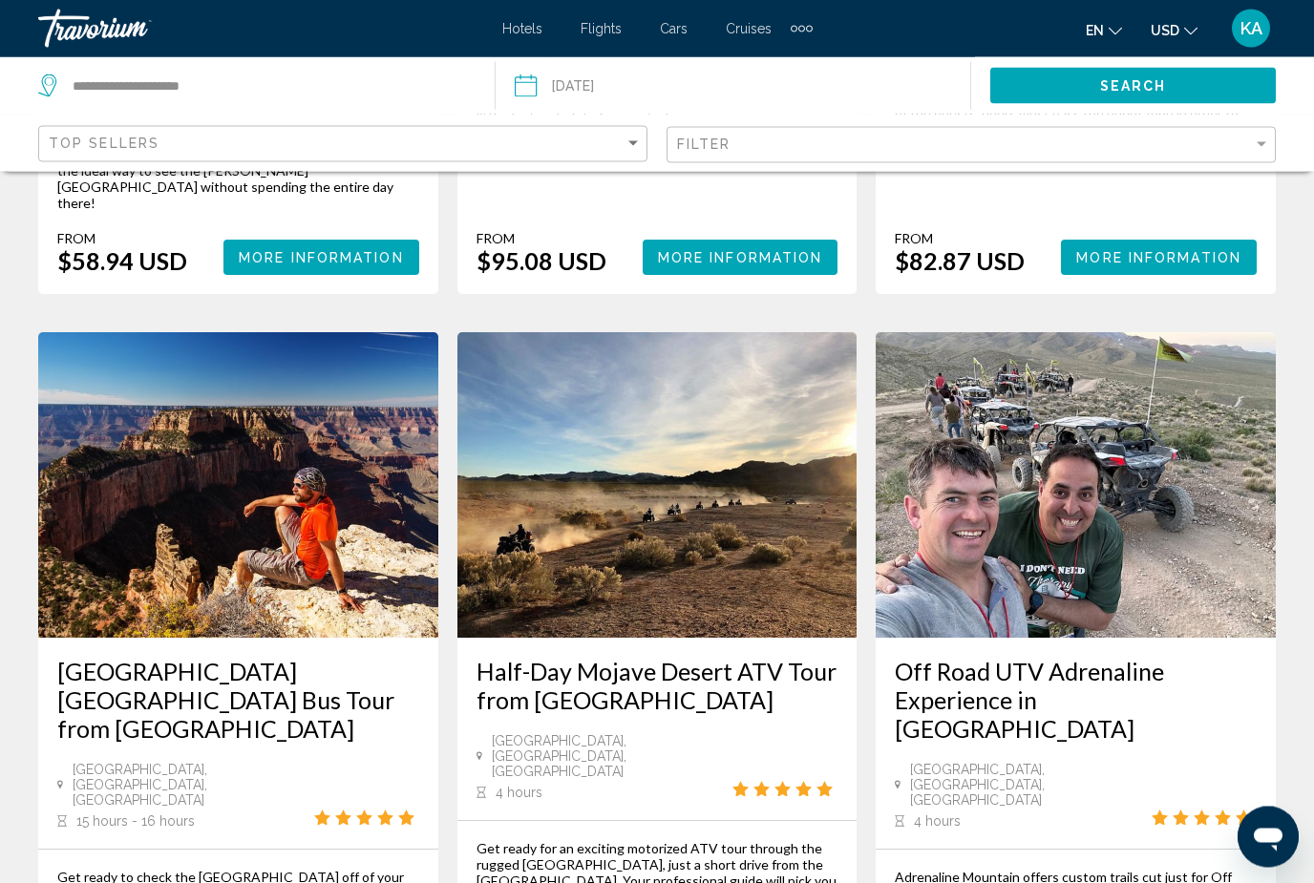
scroll to position [1673, 0]
